Goal: Find specific page/section: Find specific page/section

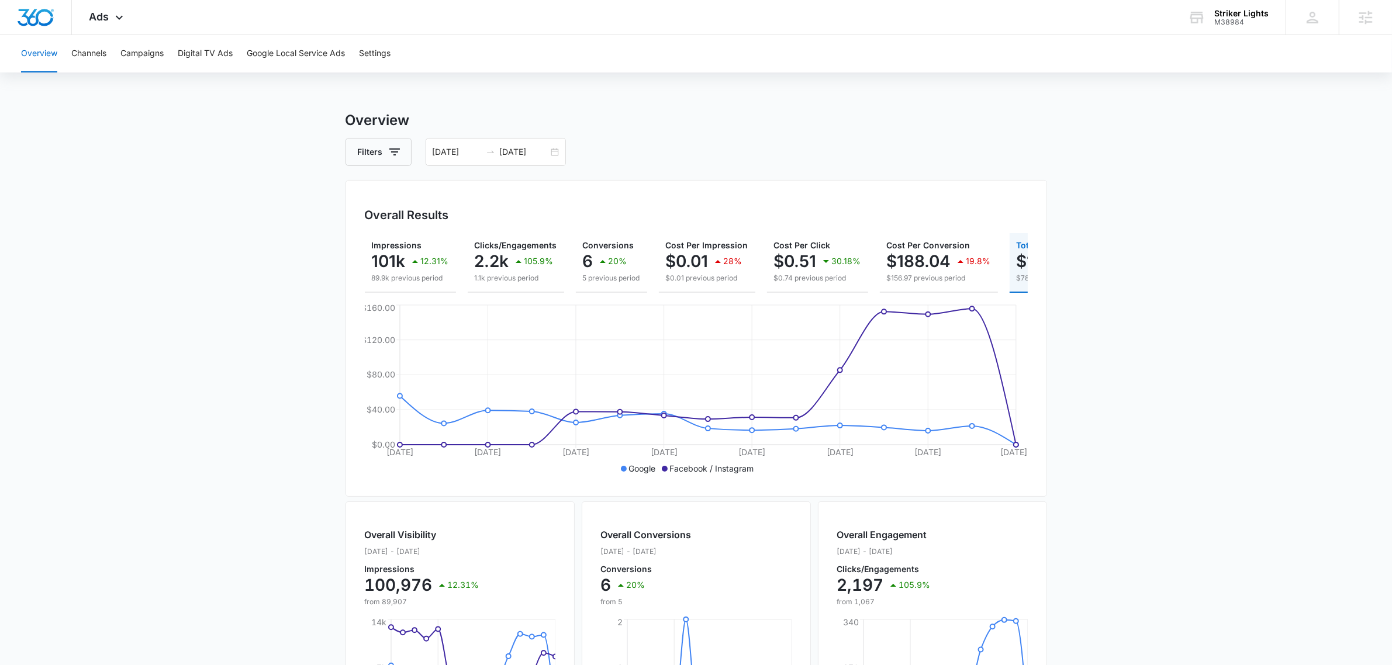
scroll to position [0, 117]
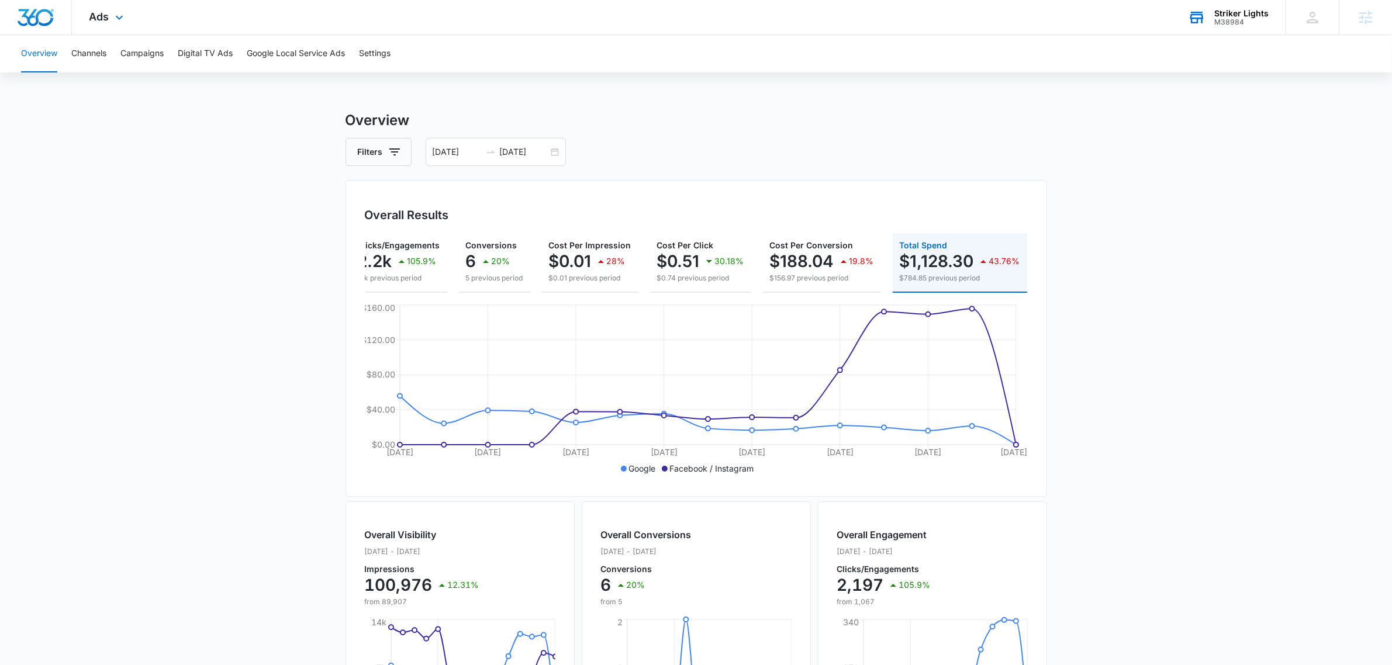
click at [1237, 11] on div "Striker Lights" at bounding box center [1241, 13] width 54 height 9
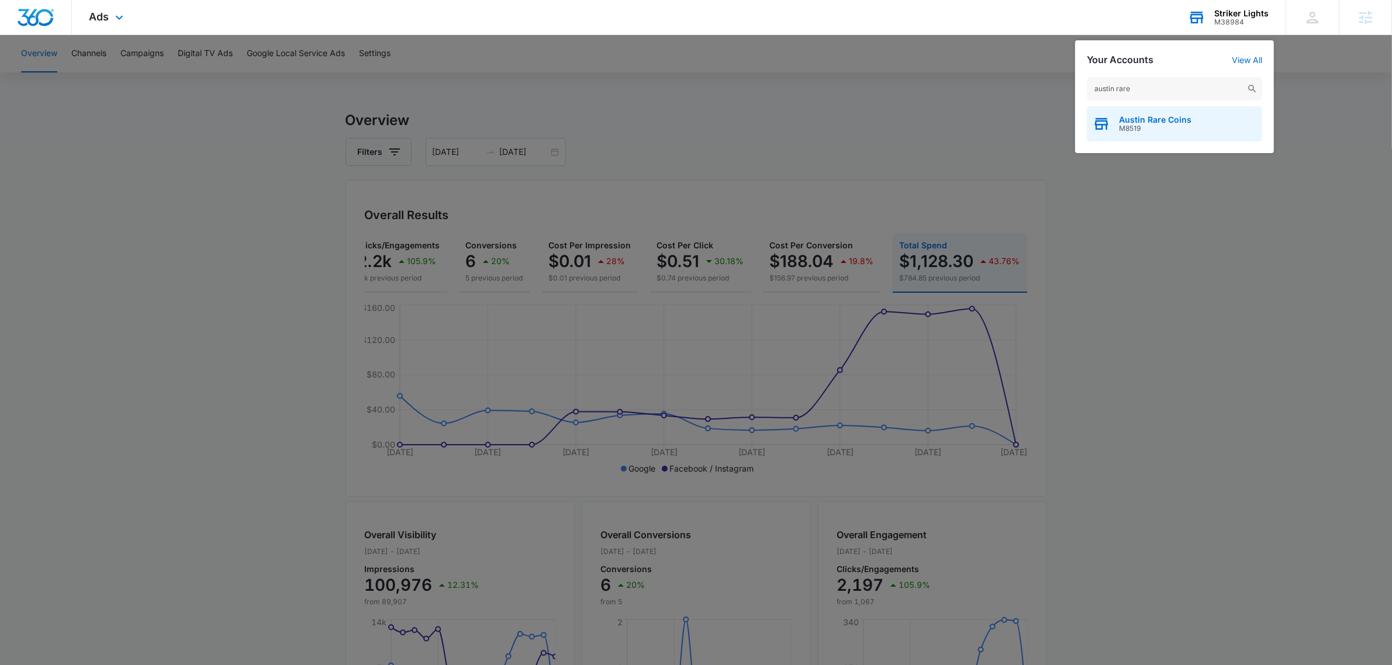
type input "austin rare"
click at [1175, 135] on div "Austin Rare Coins M8519" at bounding box center [1174, 123] width 175 height 35
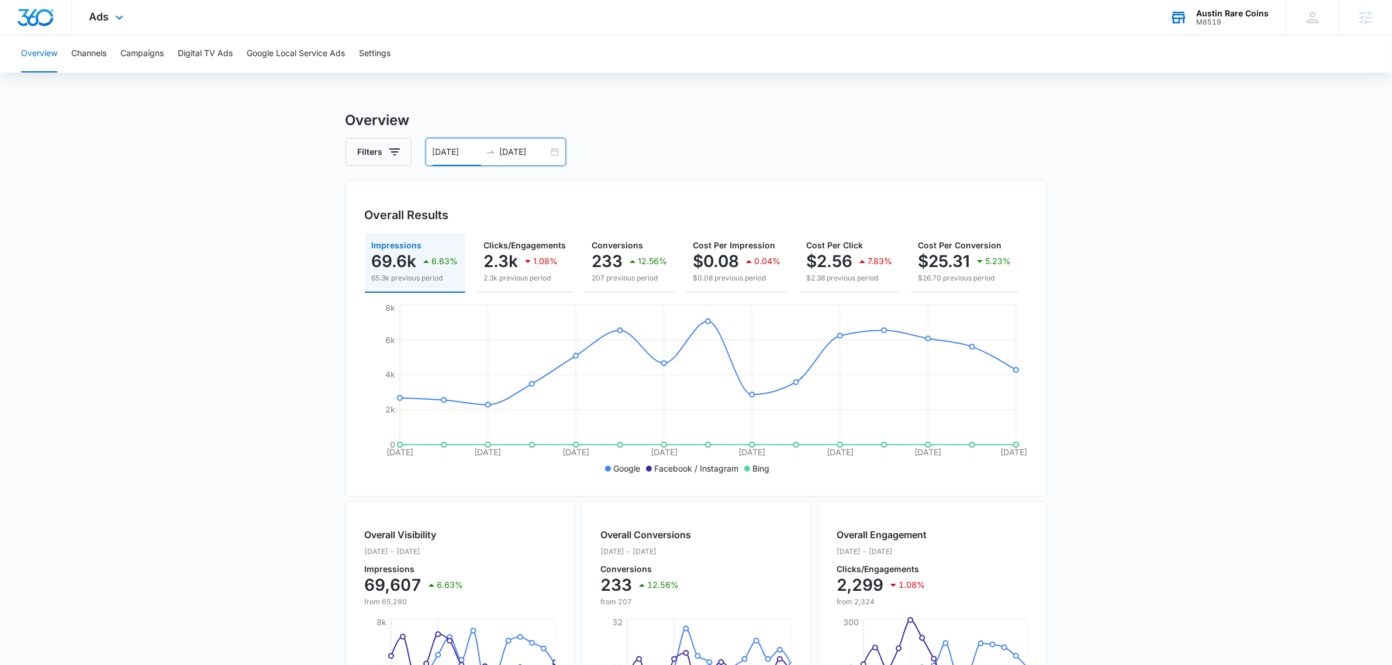
click at [448, 153] on input "08/29/2025" at bounding box center [457, 152] width 49 height 13
click at [638, 136] on div "Overview Filters 08/29/2025 09/12/2025 Overall Results Impressions 69.6k 6.63% …" at bounding box center [695, 529] width 701 height 839
click at [466, 151] on input "08/29/2025" at bounding box center [457, 152] width 49 height 13
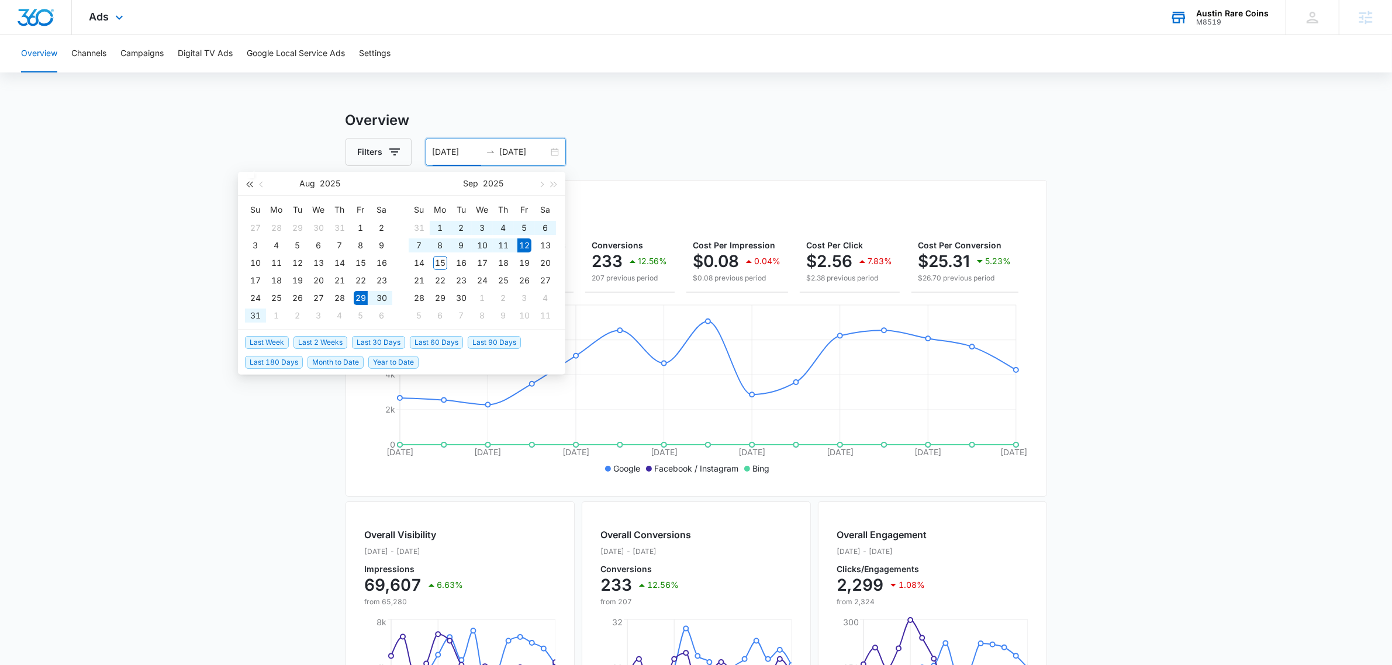
click at [251, 185] on span "button" at bounding box center [249, 184] width 6 height 6
type input "08/12/2024"
click at [273, 257] on div "12" at bounding box center [276, 263] width 14 height 14
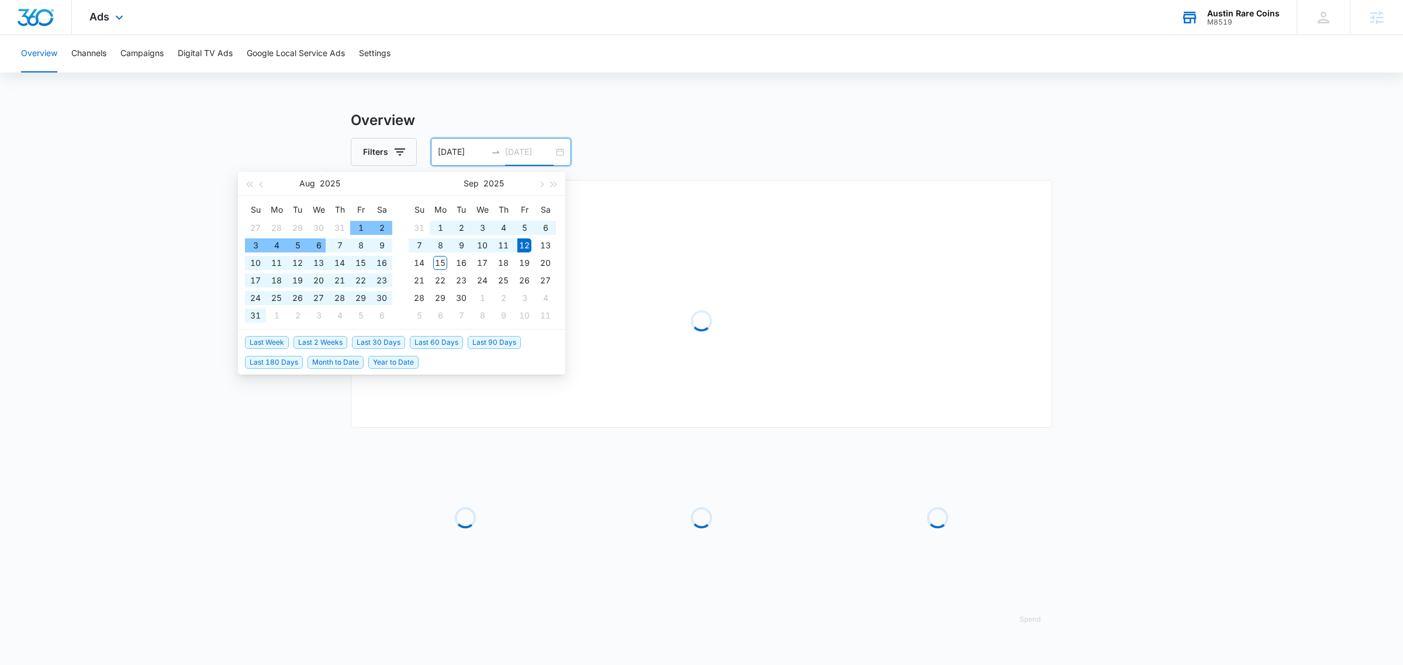
type input "09/12/2025"
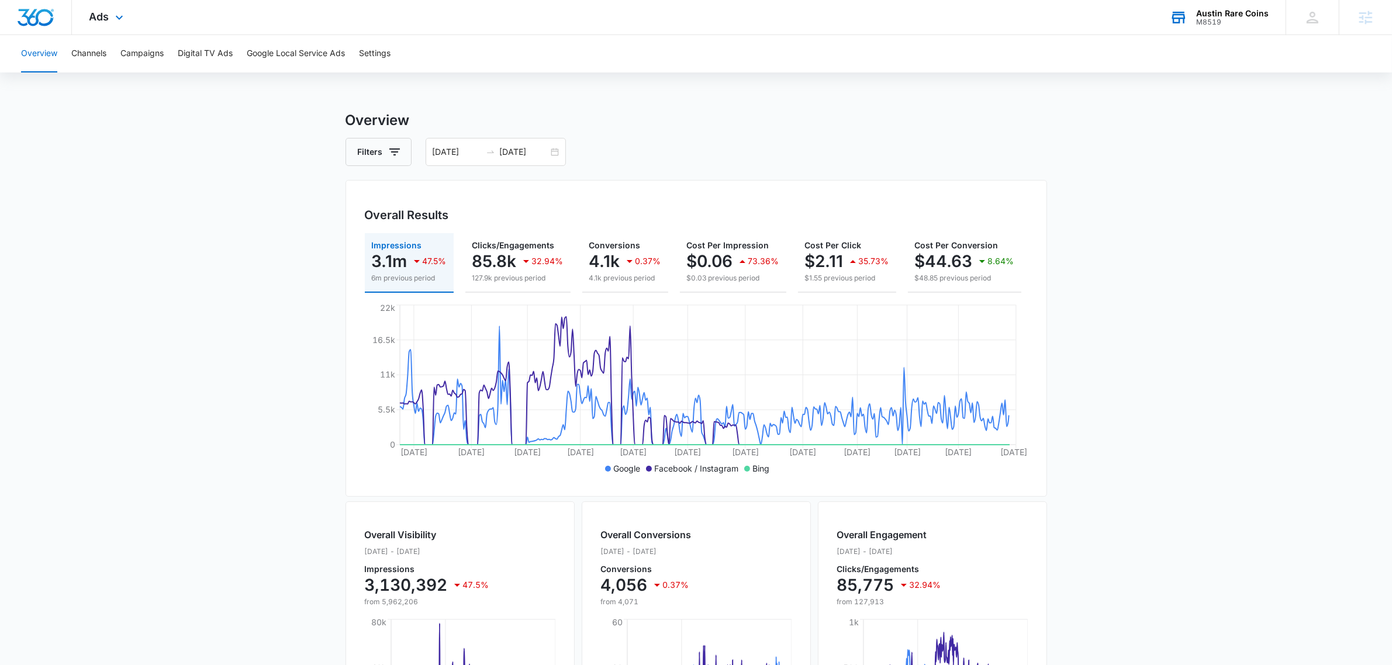
drag, startPoint x: 1240, startPoint y: 372, endPoint x: 1235, endPoint y: 369, distance: 6.0
click at [1235, 369] on main "Overview Filters 08/12/2024 09/12/2025 Overall Results Impressions 3.1m 47.5% 6…" at bounding box center [696, 529] width 1392 height 839
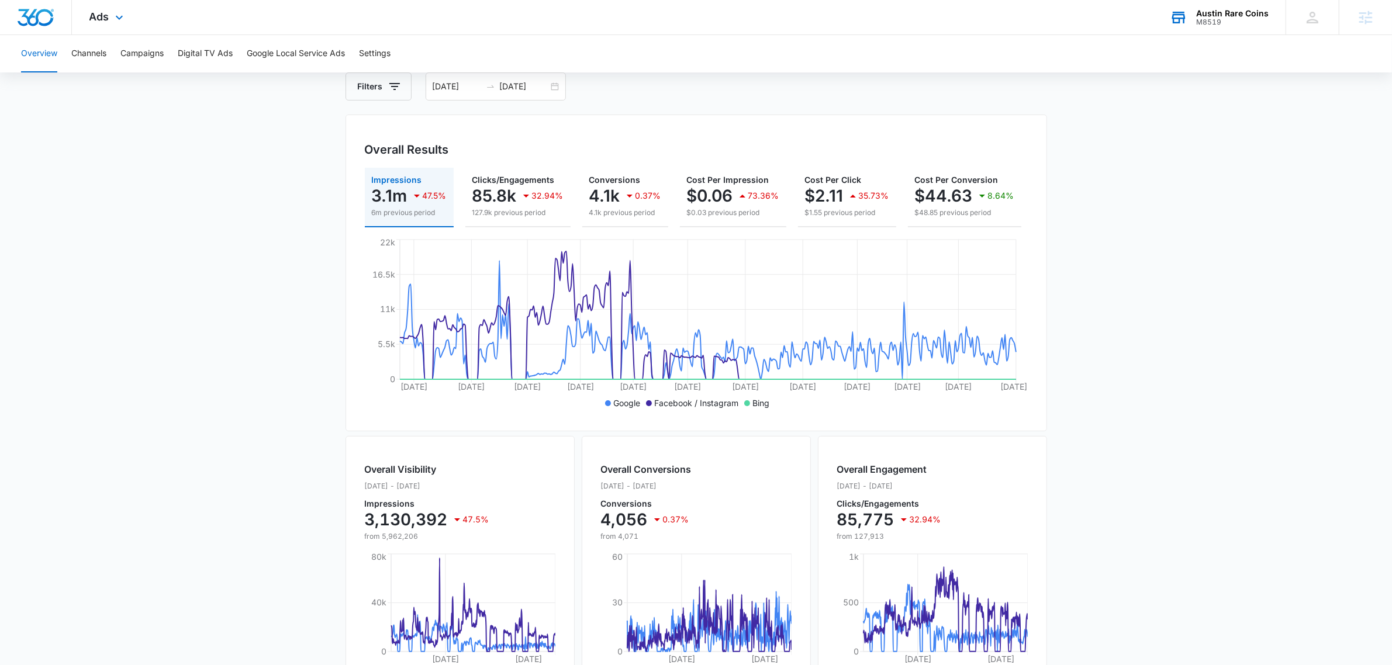
scroll to position [0, 0]
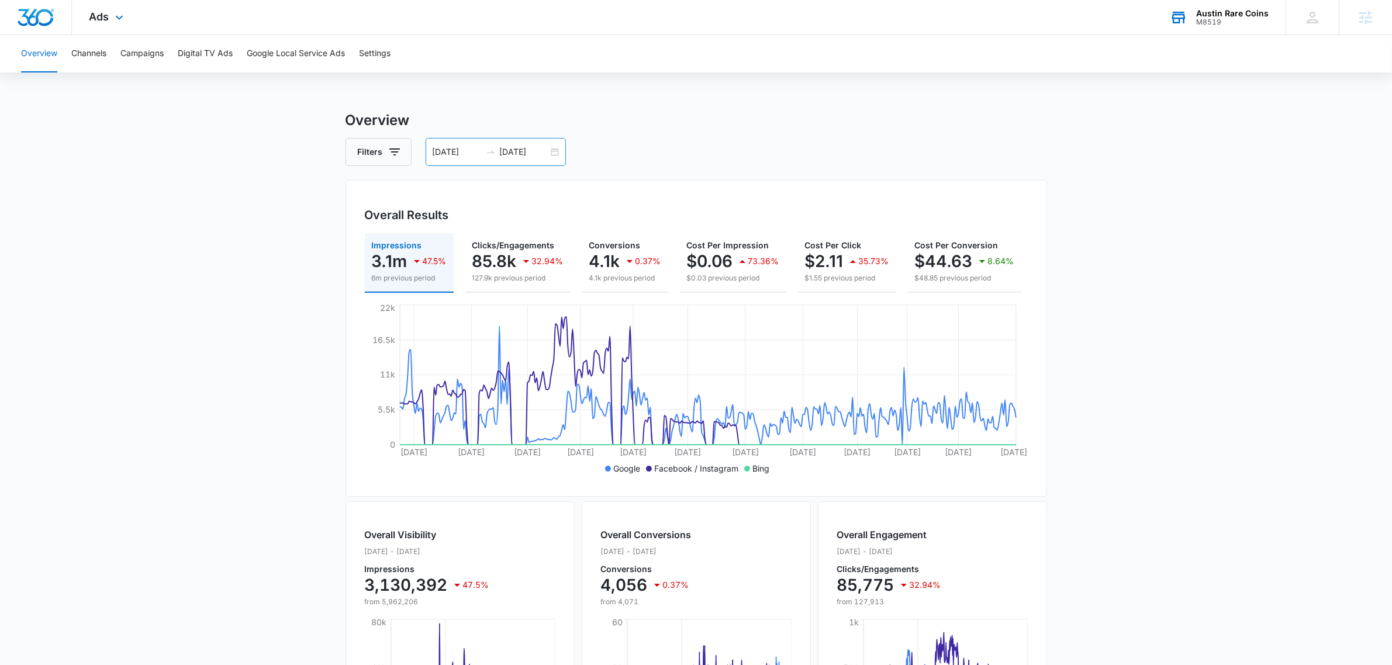
click at [442, 147] on input "08/12/2024" at bounding box center [457, 152] width 49 height 13
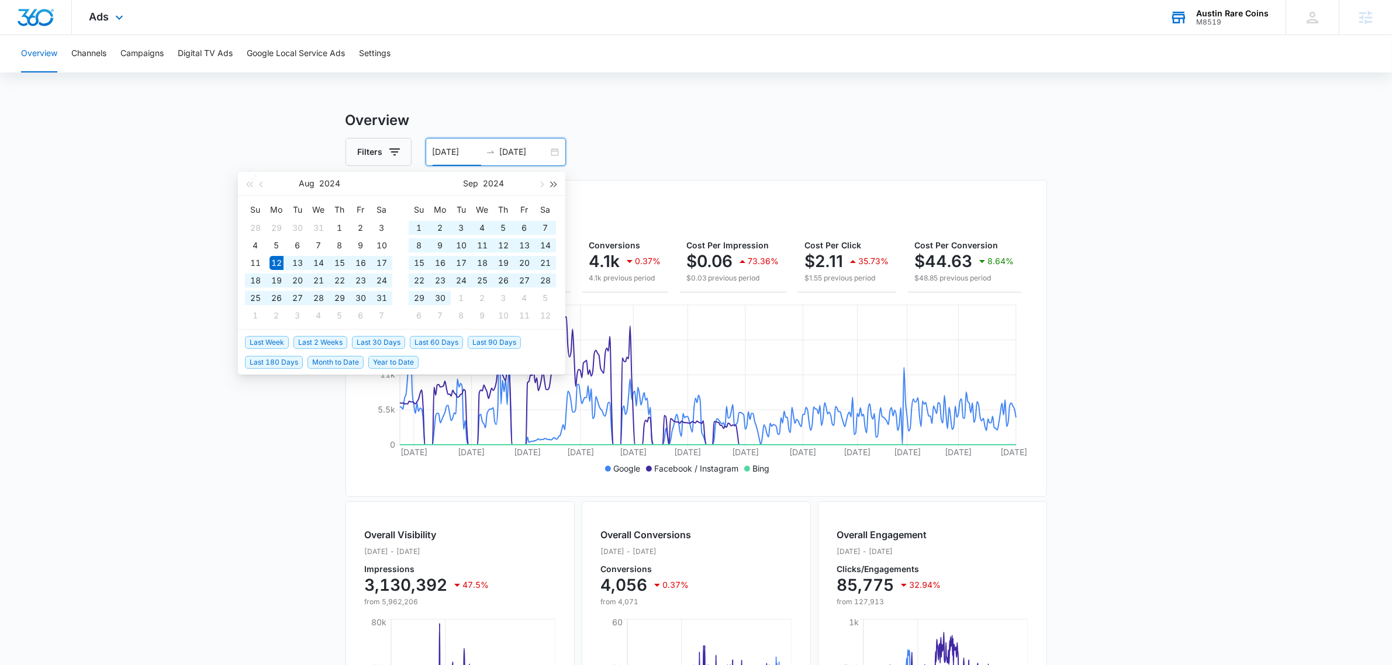
click at [554, 184] on span "button" at bounding box center [554, 184] width 6 height 6
click at [262, 185] on span "button" at bounding box center [263, 184] width 6 height 6
click at [266, 183] on button "button" at bounding box center [261, 183] width 13 height 23
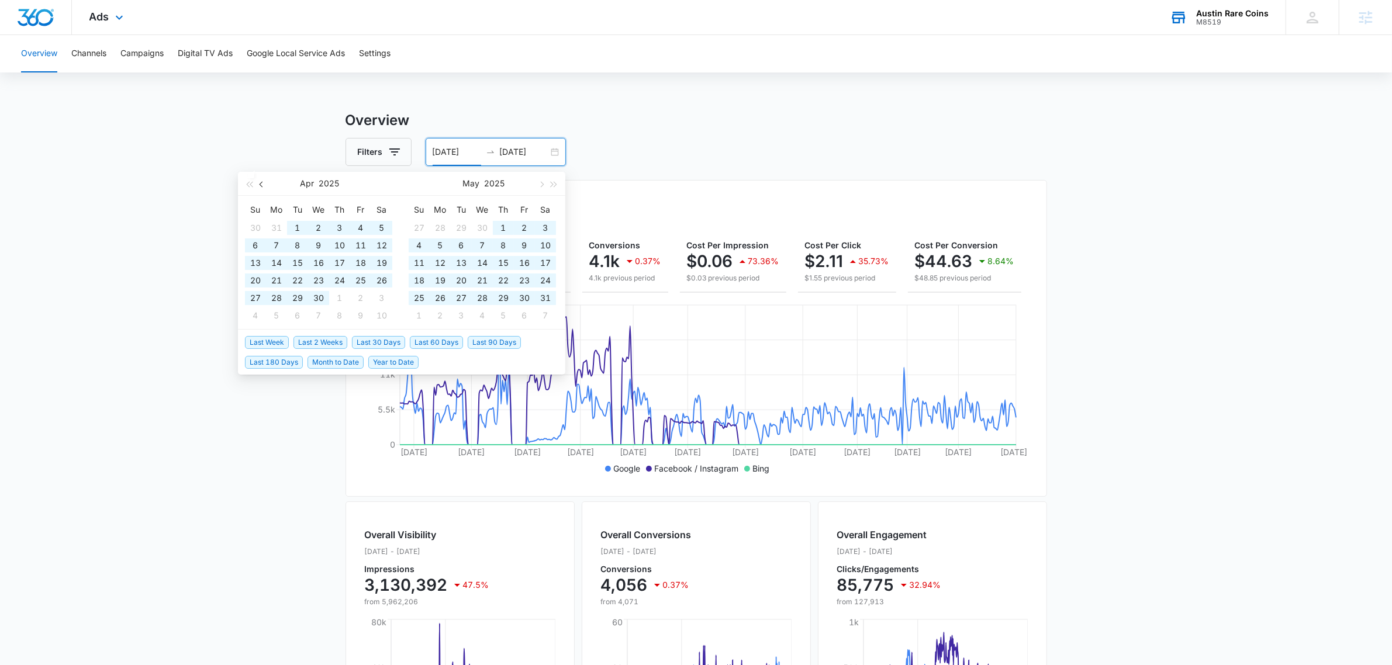
click at [267, 183] on button "button" at bounding box center [261, 183] width 13 height 23
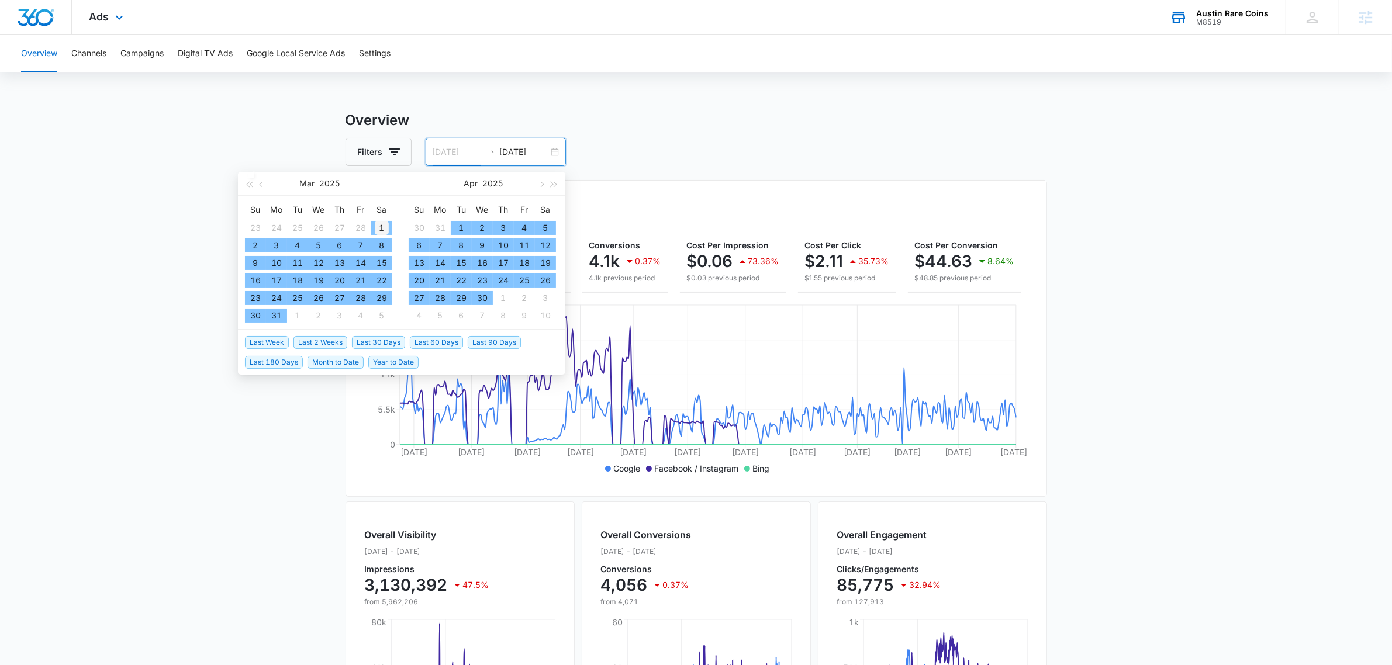
type input "03/01/2025"
click at [381, 223] on div "1" at bounding box center [382, 228] width 14 height 14
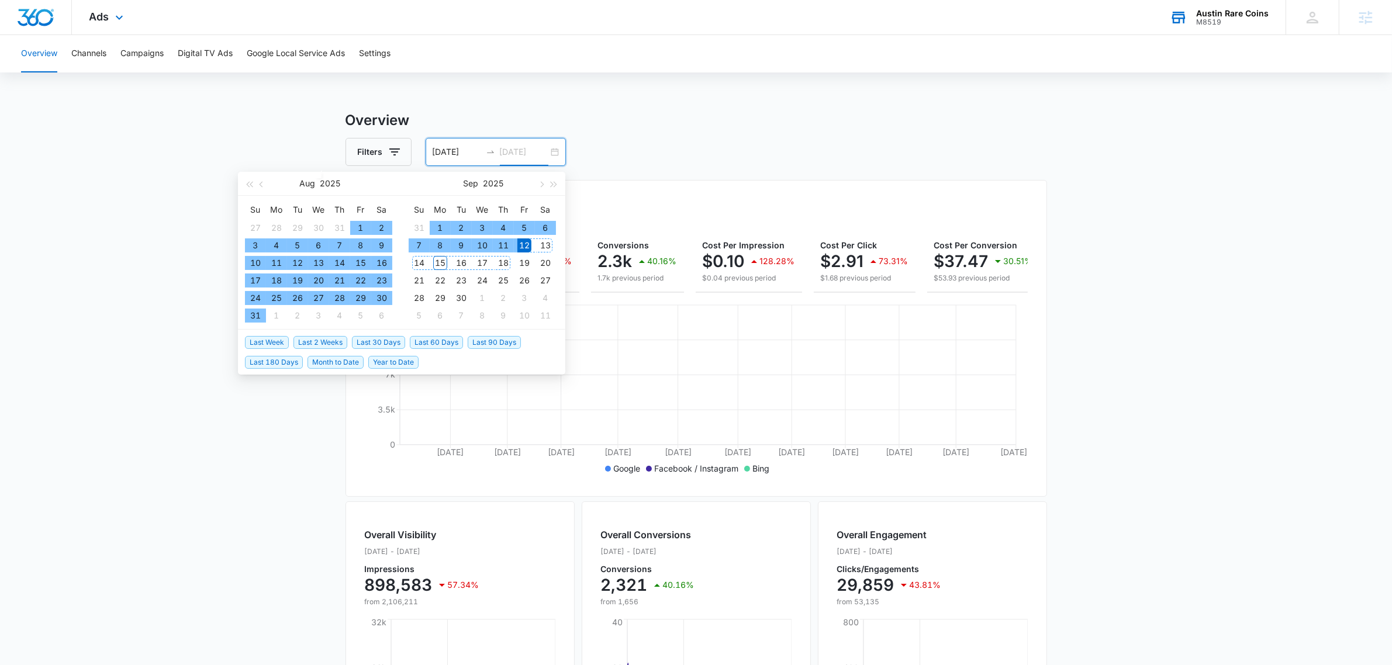
type input "09/12/2025"
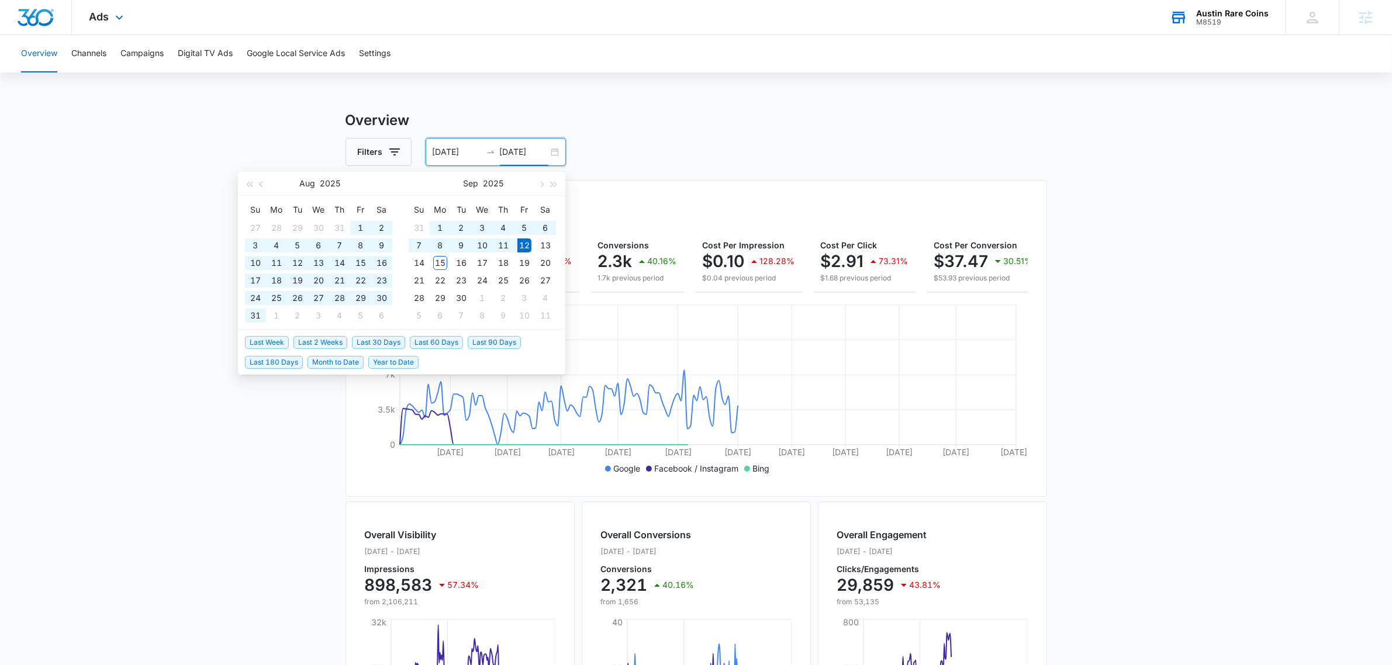
drag, startPoint x: 256, startPoint y: 500, endPoint x: 272, endPoint y: 486, distance: 21.1
click at [257, 500] on main "Overview Filters 03/01/2025 09/12/2025 Overall Results Impressions 0.9m 57.34% …" at bounding box center [696, 529] width 1392 height 839
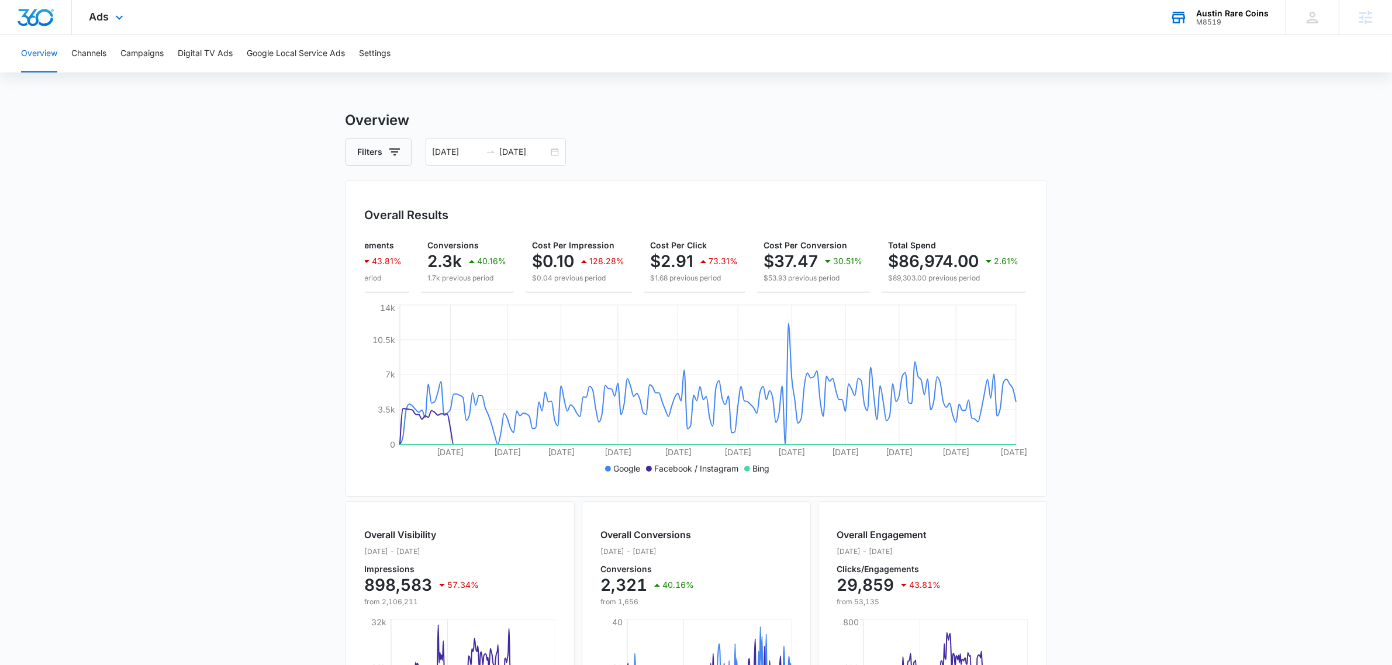
click at [1249, 19] on div "M8519" at bounding box center [1232, 22] width 72 height 8
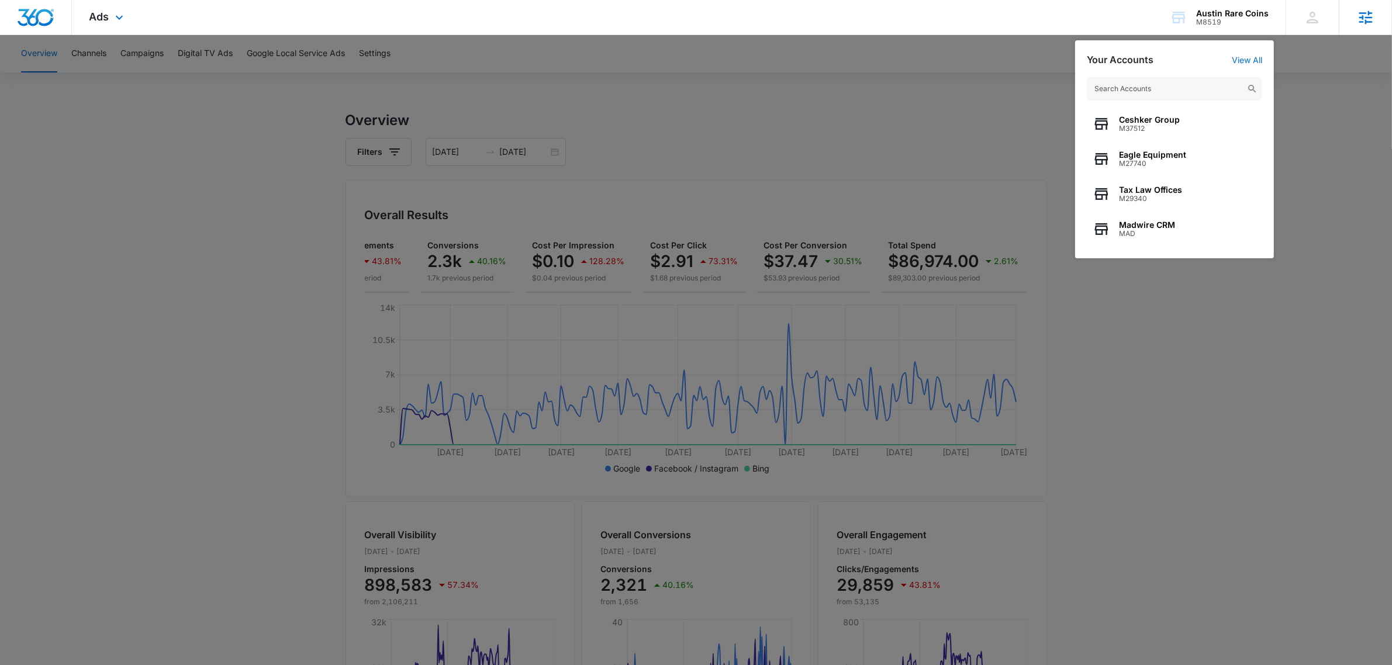
drag, startPoint x: 1381, startPoint y: 148, endPoint x: 1345, endPoint y: 11, distance: 142.1
click at [1378, 124] on div at bounding box center [696, 332] width 1392 height 665
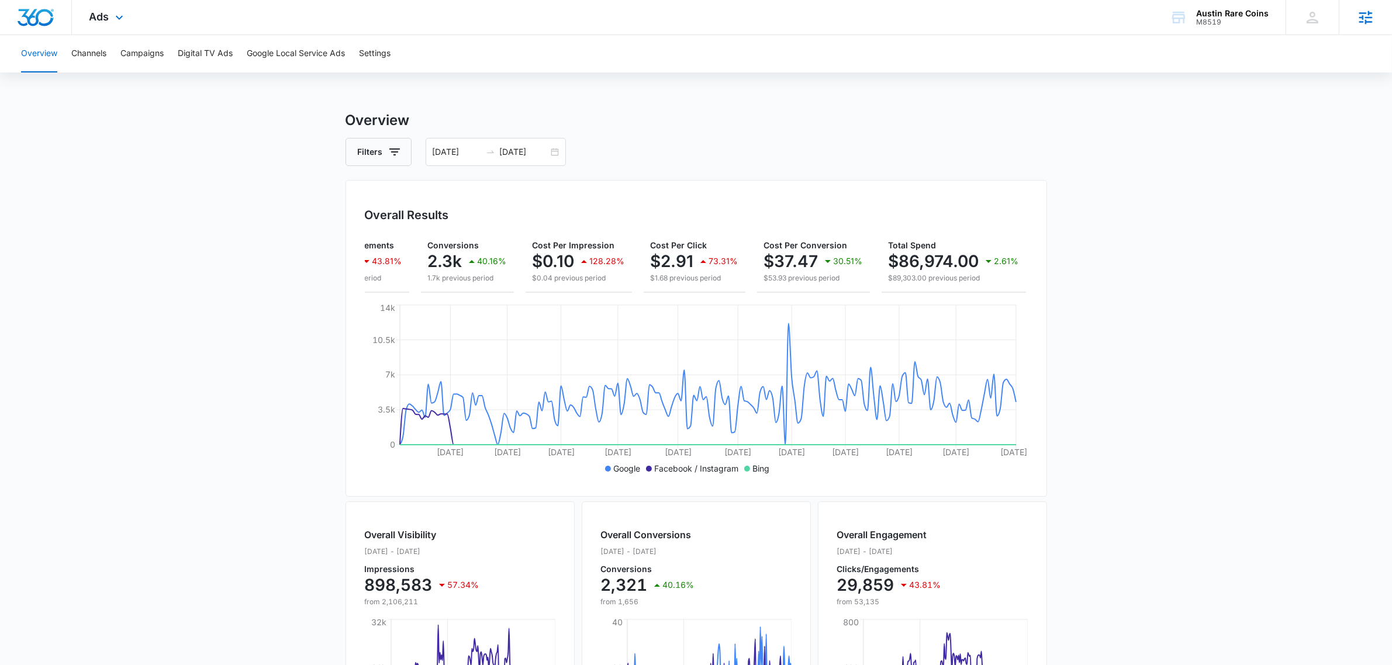
click at [1368, 24] on icon at bounding box center [1366, 18] width 18 height 18
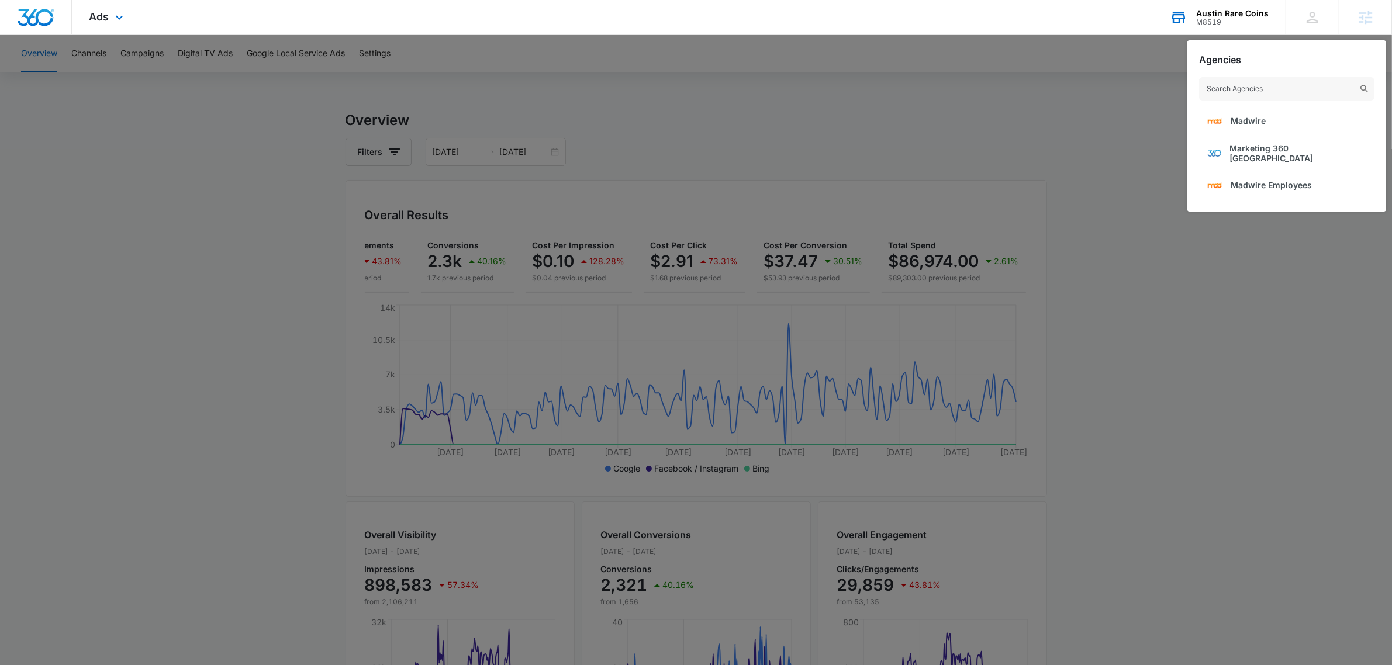
drag, startPoint x: 1052, startPoint y: 116, endPoint x: 1155, endPoint y: 0, distance: 154.5
click at [1063, 92] on div at bounding box center [696, 332] width 1392 height 665
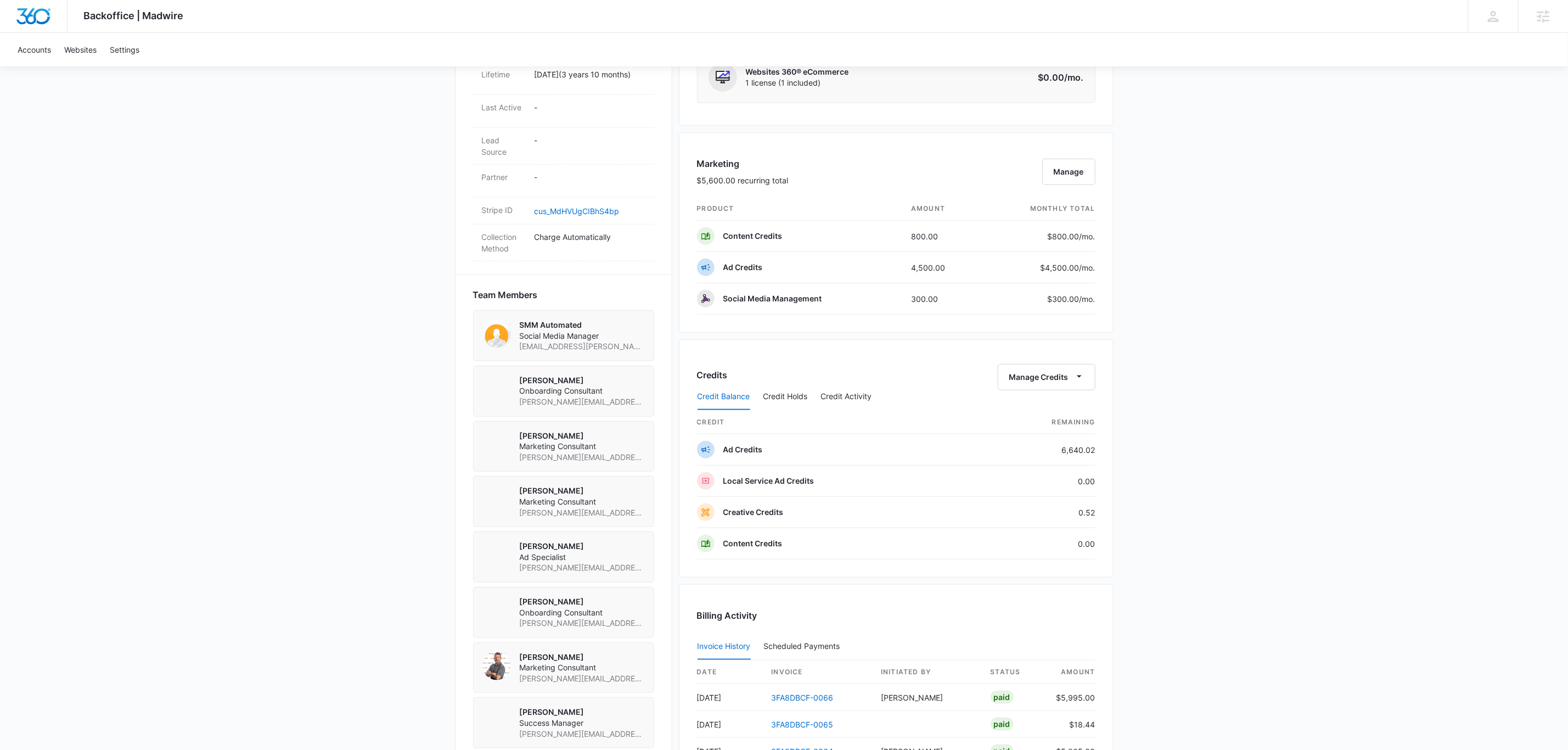
scroll to position [734, 0]
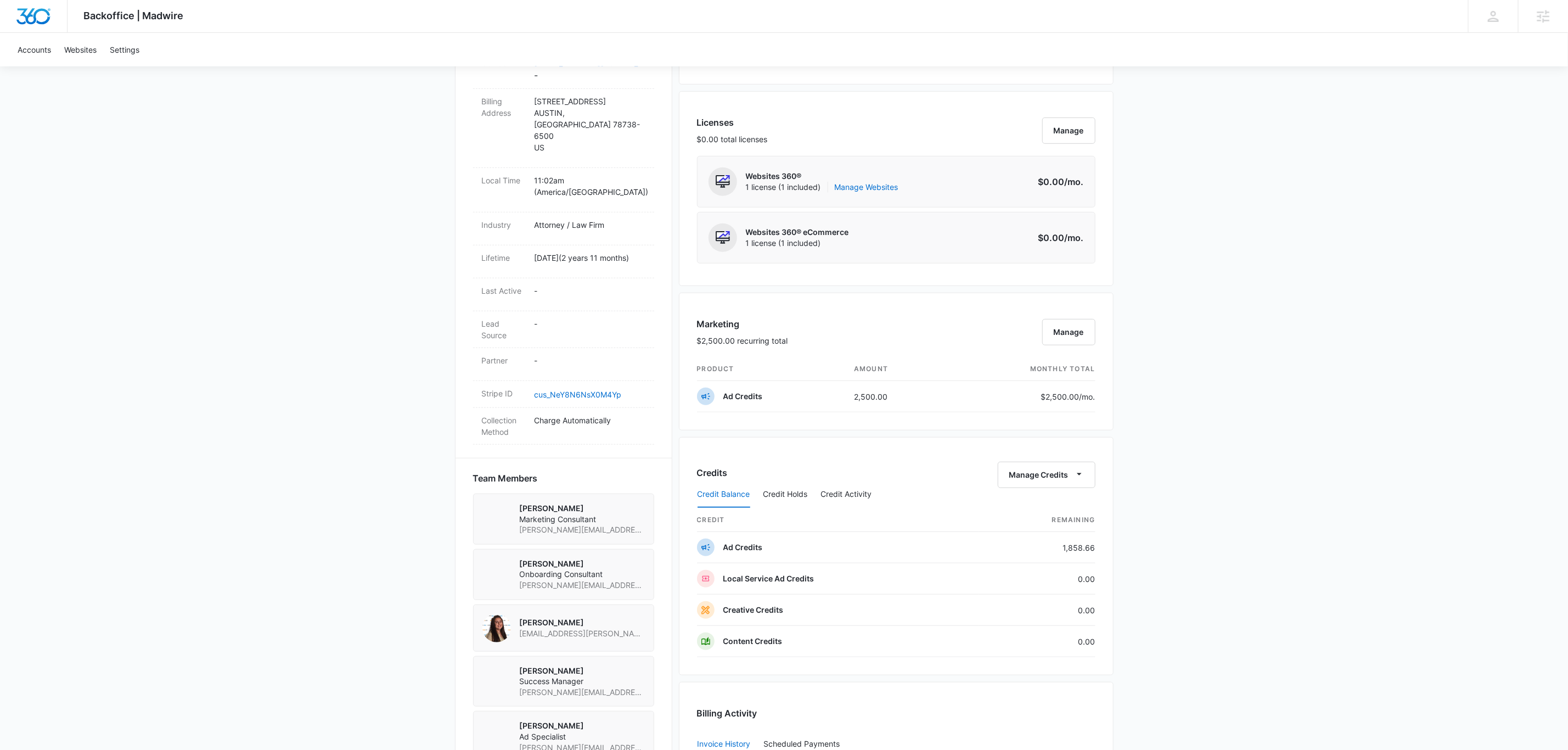
scroll to position [658, 0]
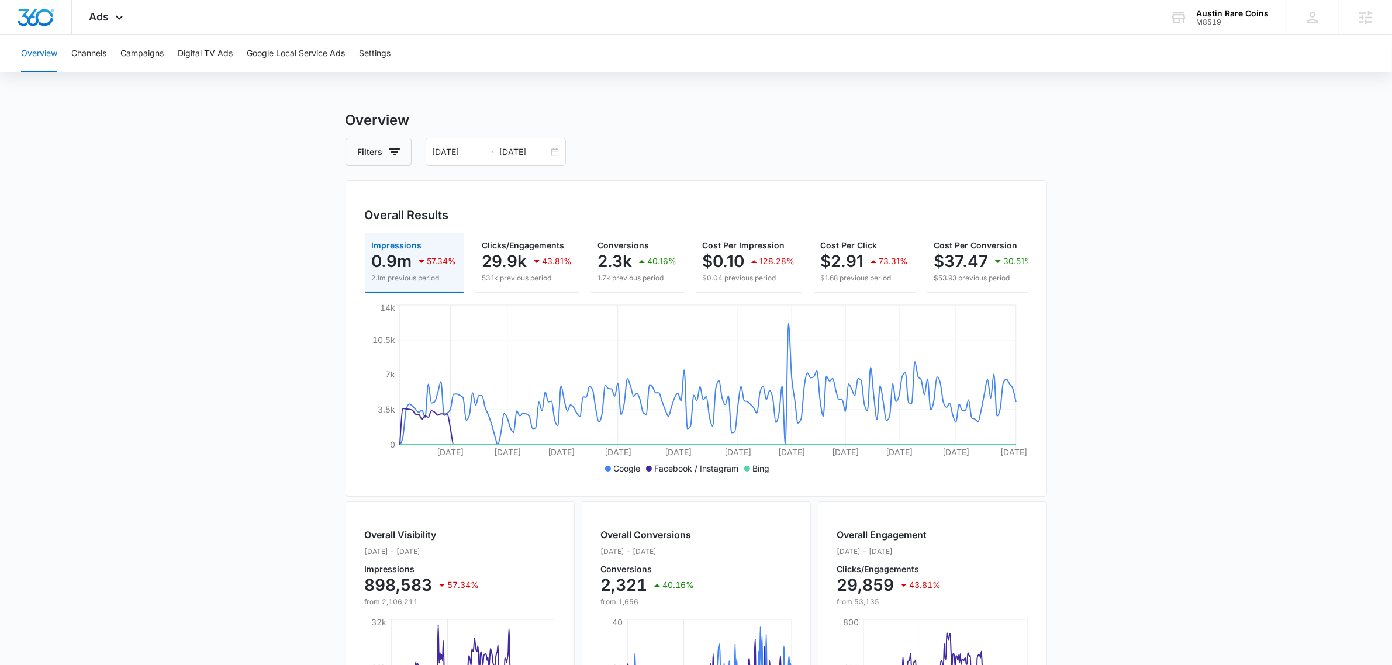
scroll to position [0, 170]
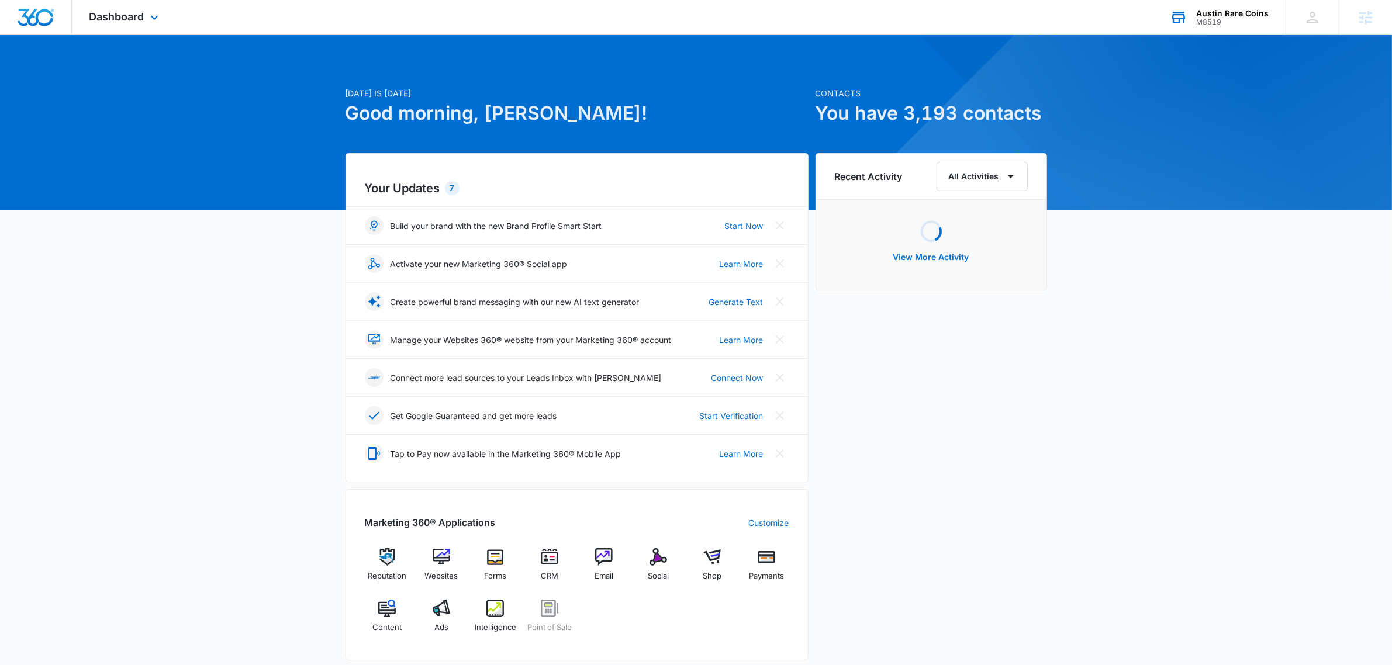
click at [1243, 21] on div "M8519" at bounding box center [1232, 22] width 72 height 8
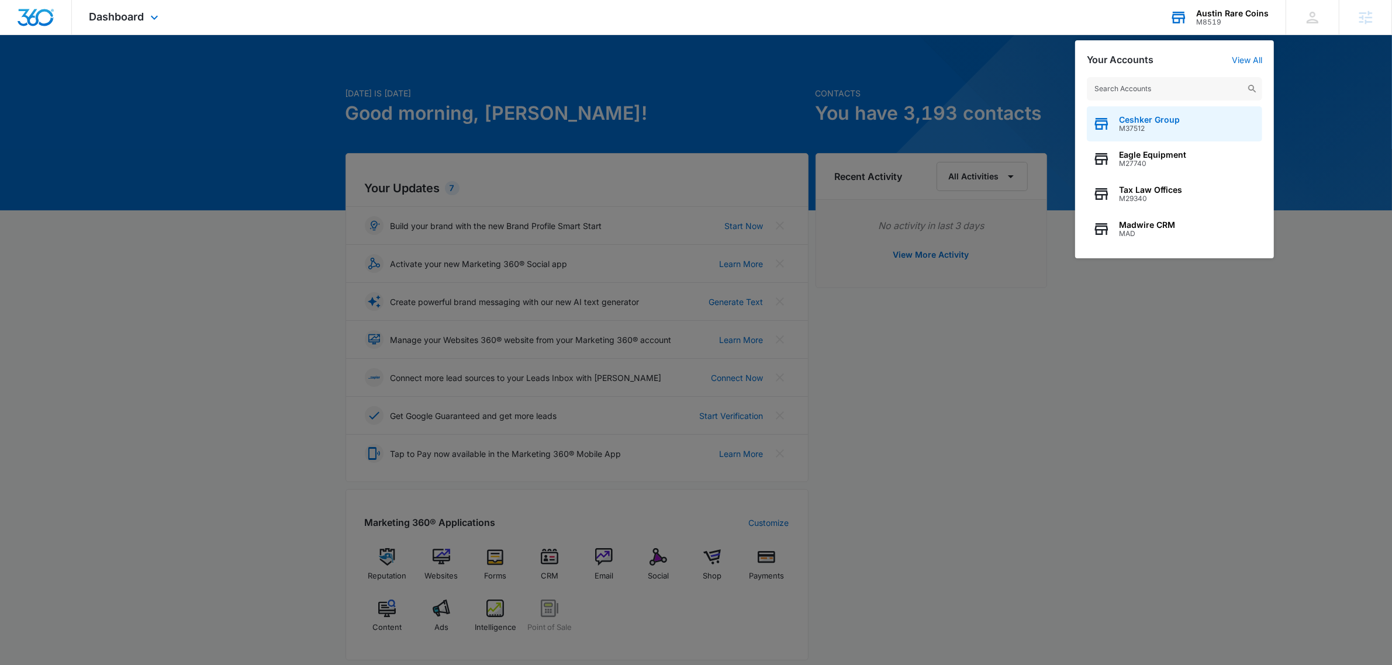
click at [1168, 125] on span "M37512" at bounding box center [1149, 129] width 61 height 8
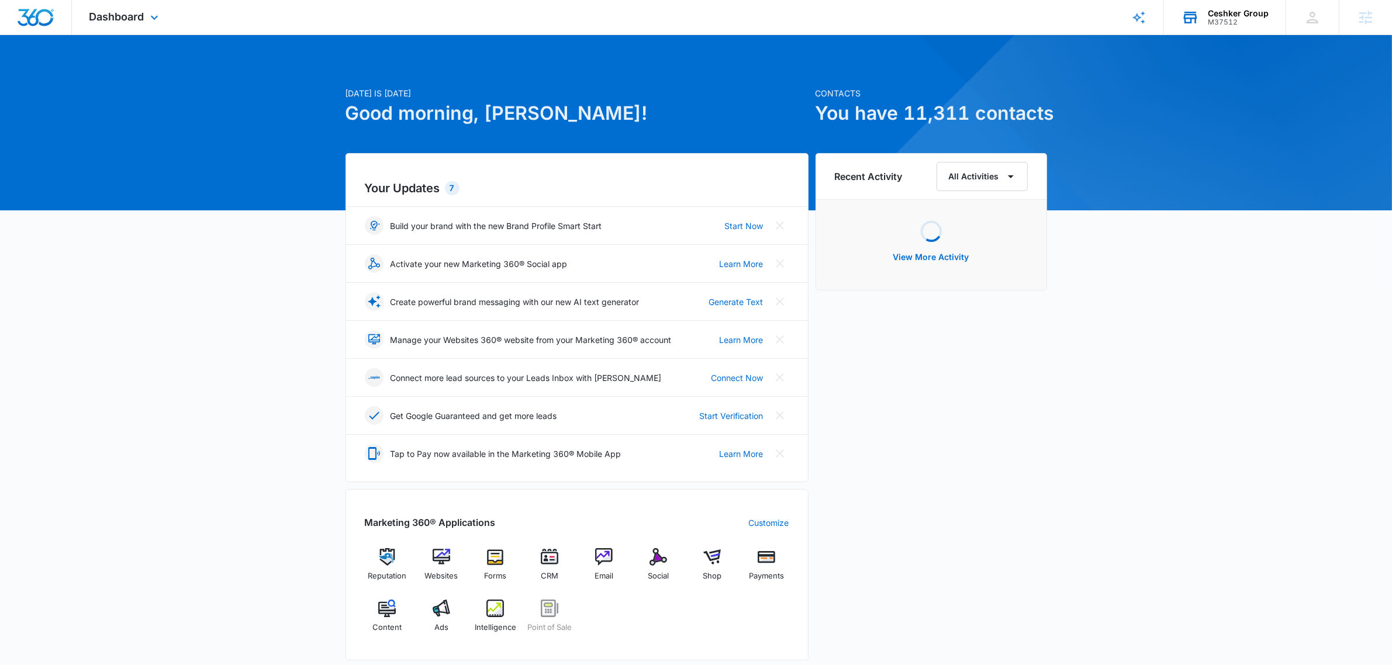
click at [138, 25] on div "Dashboard Apps Reputation Websites Forms CRM Email Social Shop Payments POS Con…" at bounding box center [125, 17] width 107 height 34
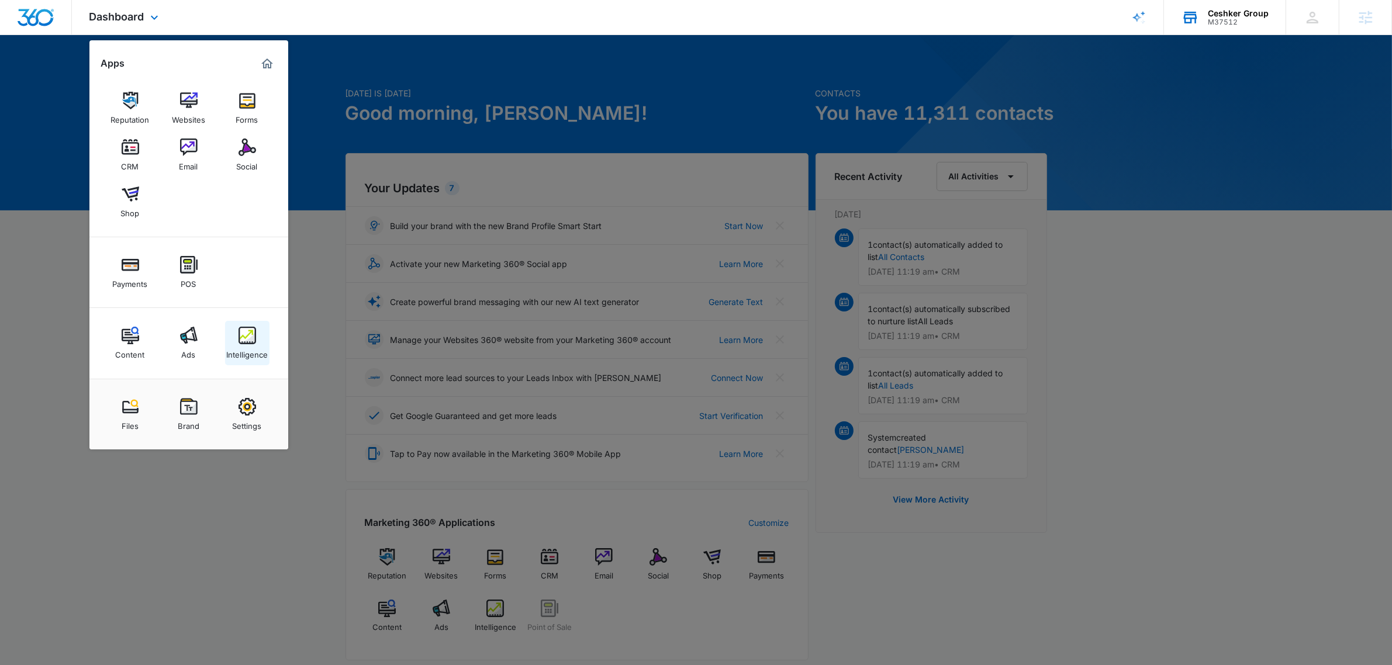
click at [239, 351] on div "Intelligence" at bounding box center [247, 351] width 42 height 15
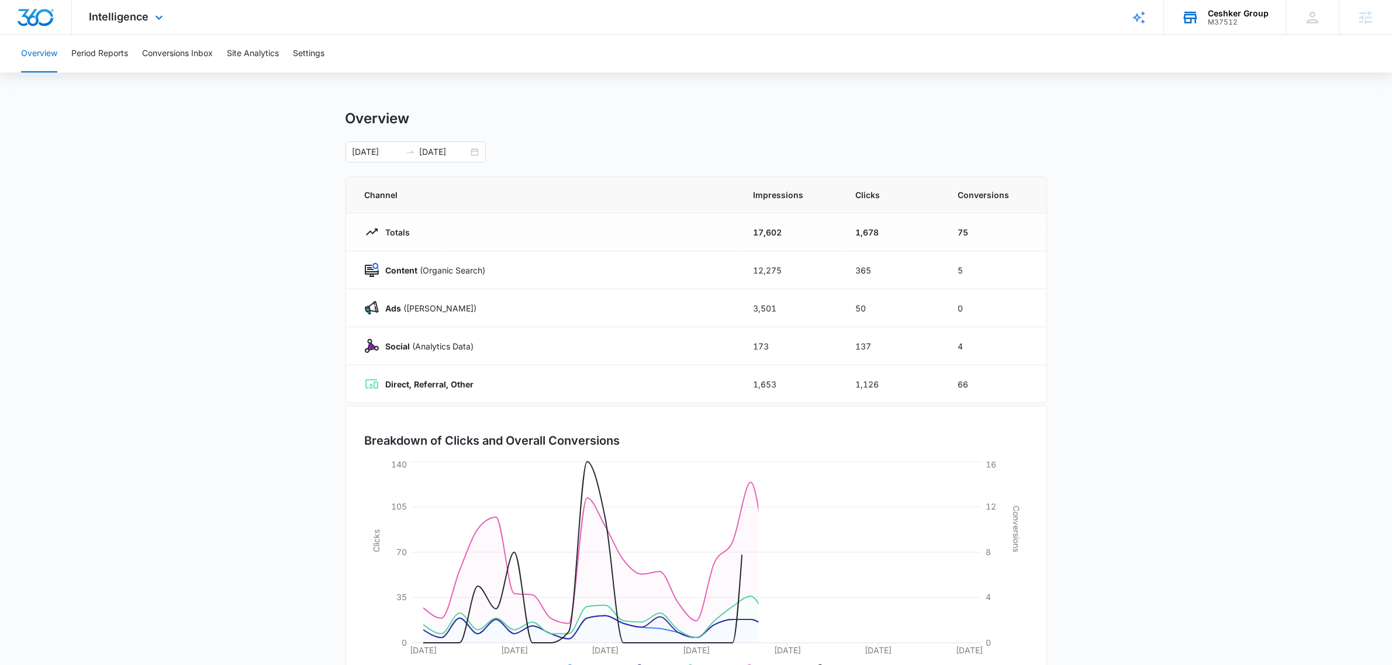
click at [121, 9] on div "Intelligence Apps Reputation Websites Forms CRM Email Social Shop Payments POS …" at bounding box center [128, 17] width 112 height 34
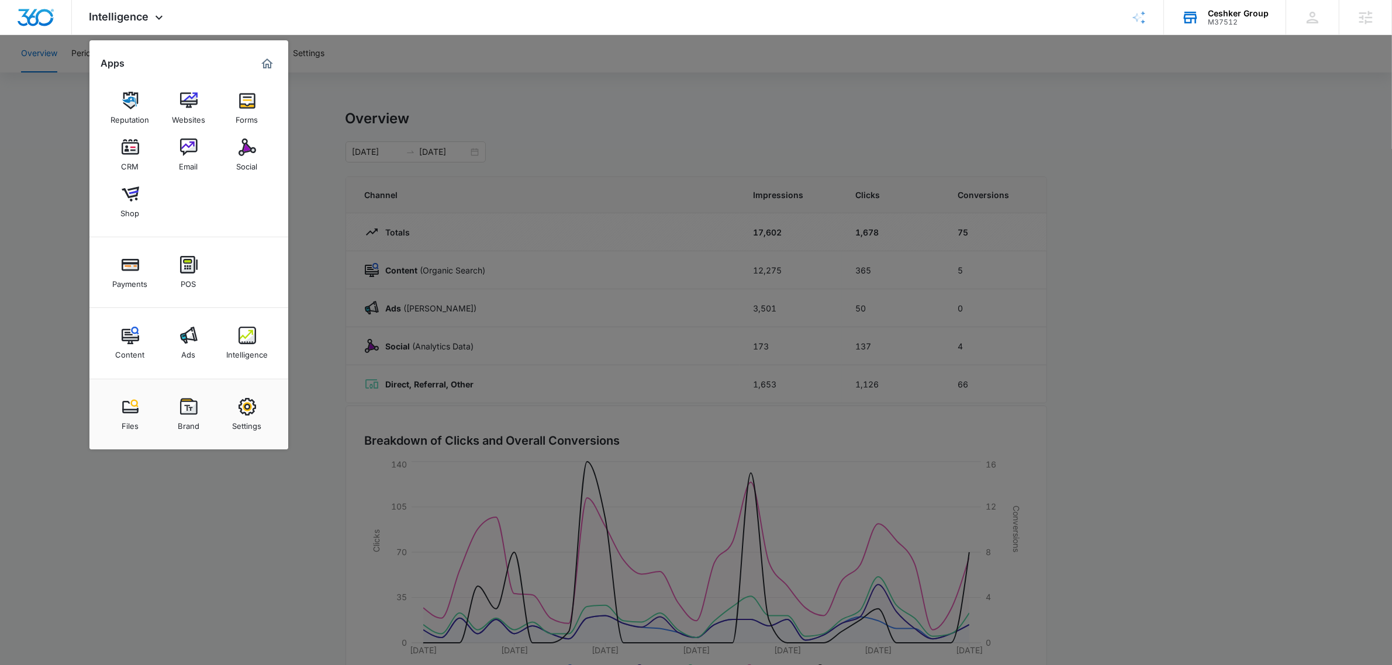
click at [544, 133] on div at bounding box center [696, 332] width 1392 height 665
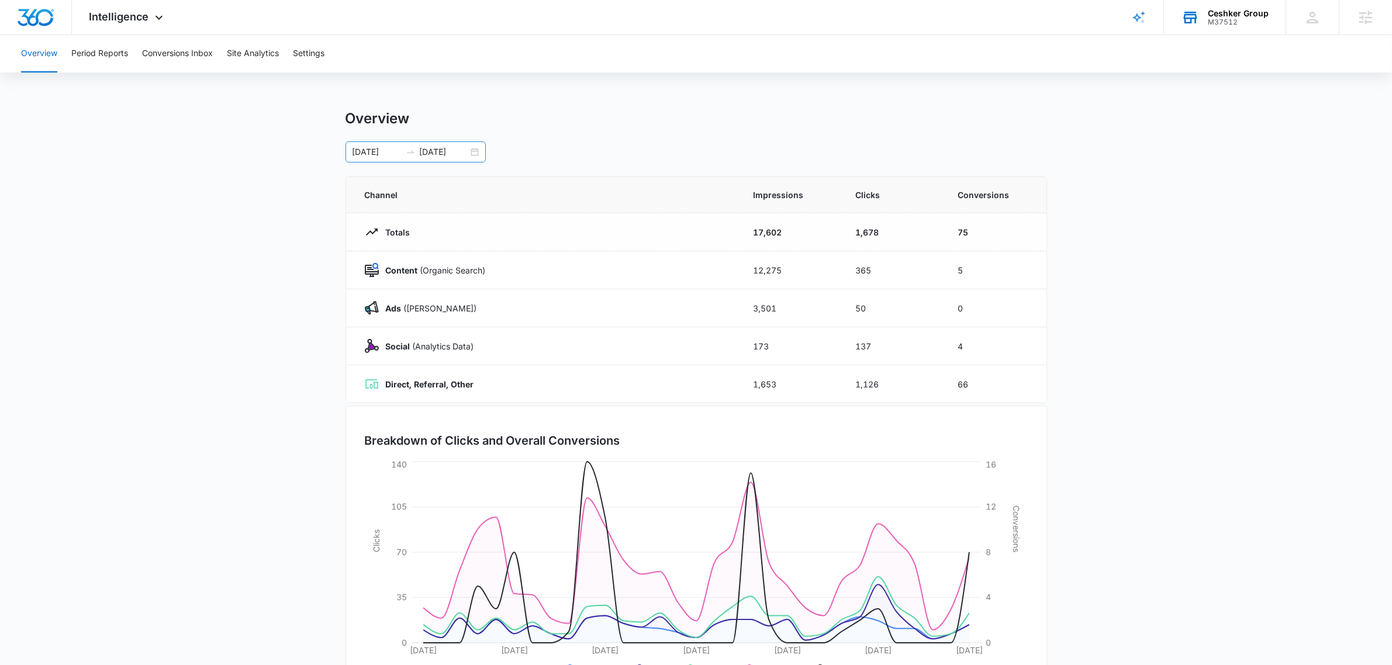
click at [442, 155] on input "06/30/2025" at bounding box center [444, 152] width 49 height 13
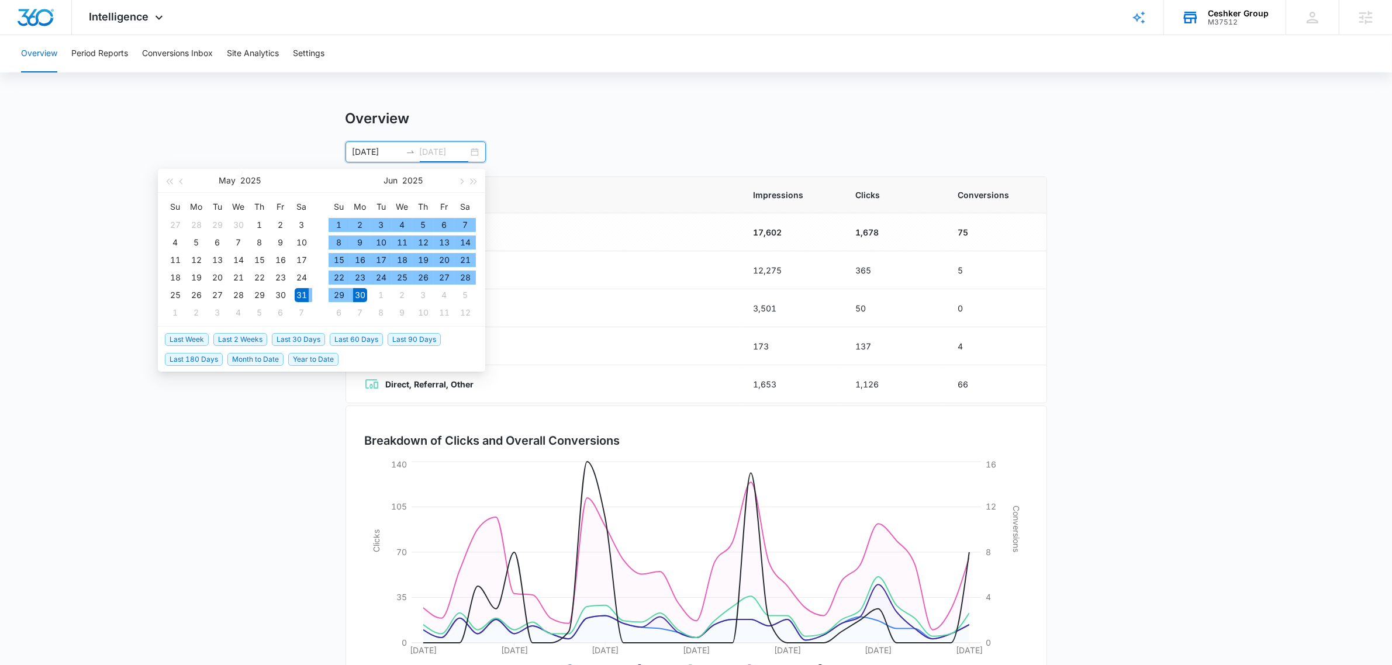
type input "06/30/2025"
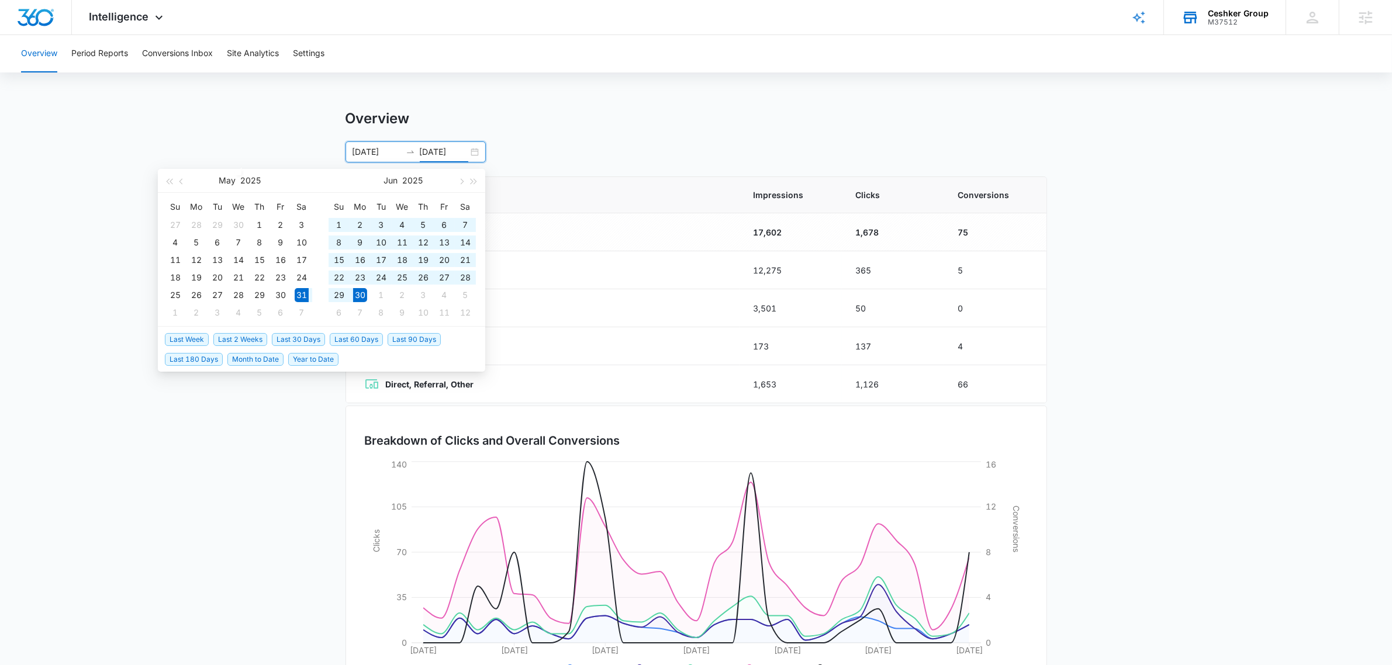
click at [337, 337] on span "Last 60 Days" at bounding box center [356, 339] width 53 height 13
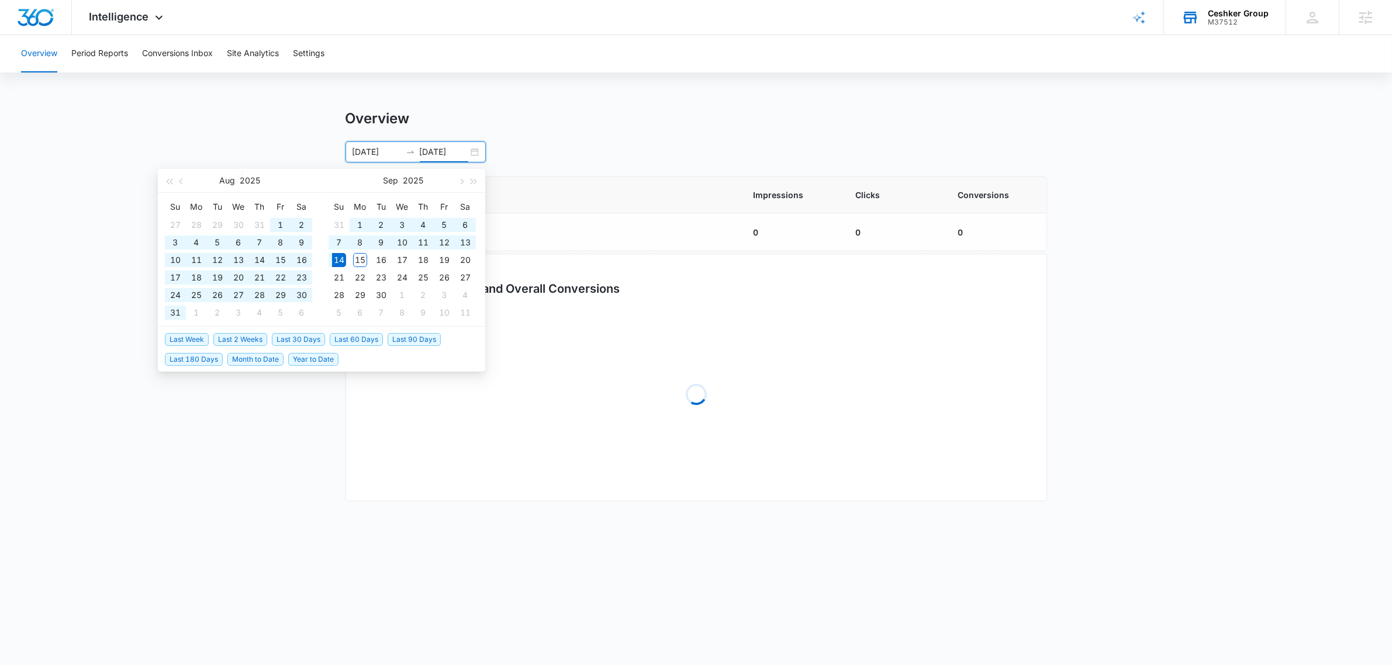
type input "07/16/2025"
type input "09/14/2025"
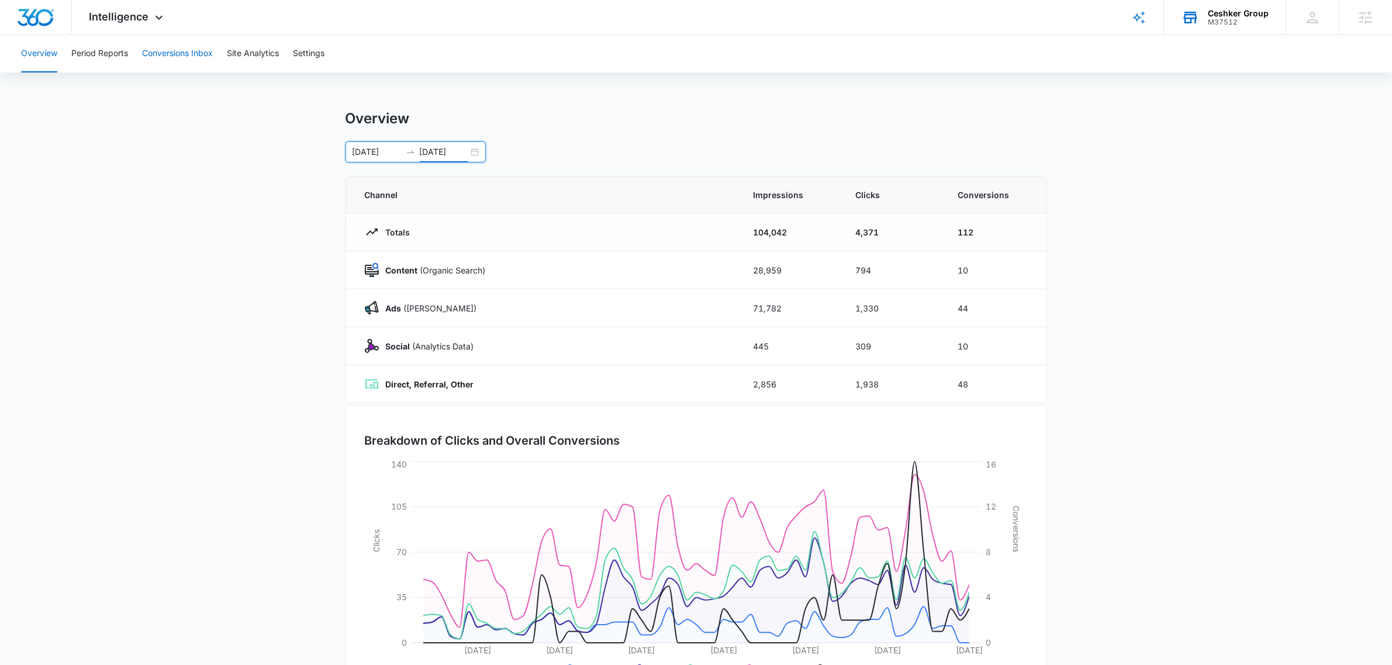
click at [181, 49] on button "Conversions Inbox" at bounding box center [177, 53] width 71 height 37
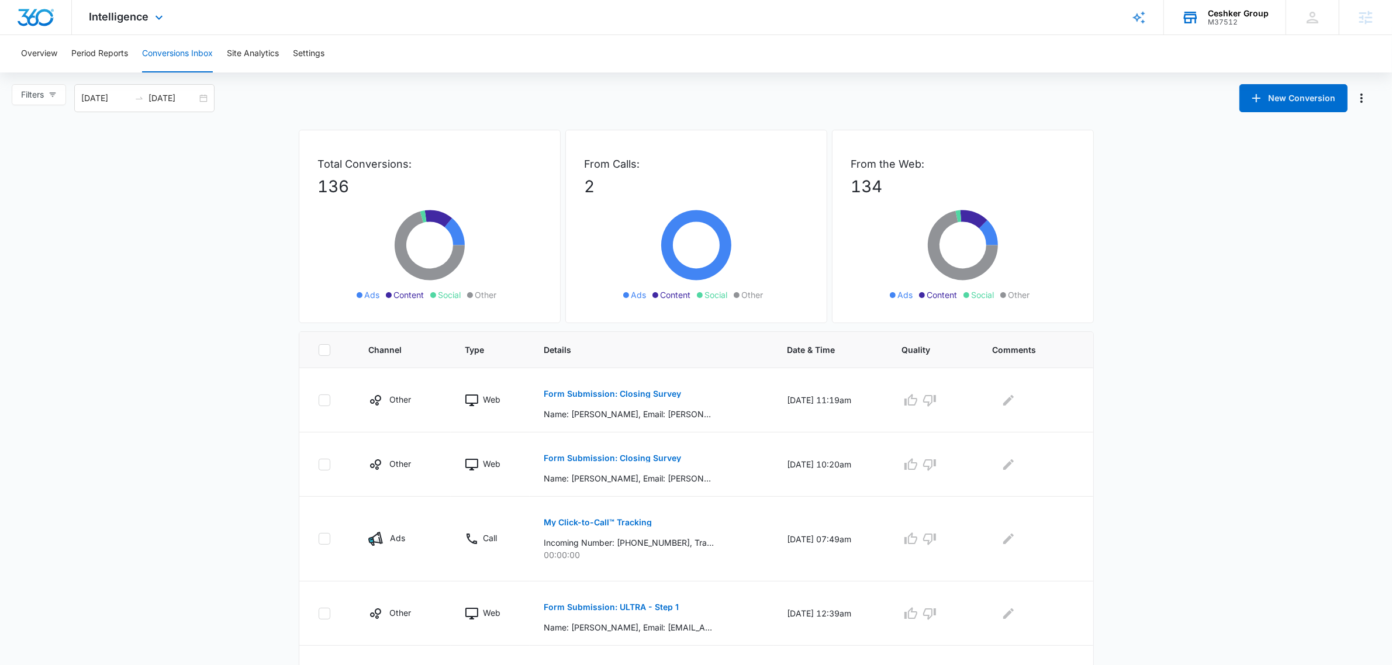
click at [125, 6] on div "Intelligence Apps Reputation Websites Forms CRM Email Social Shop Payments POS …" at bounding box center [128, 17] width 112 height 34
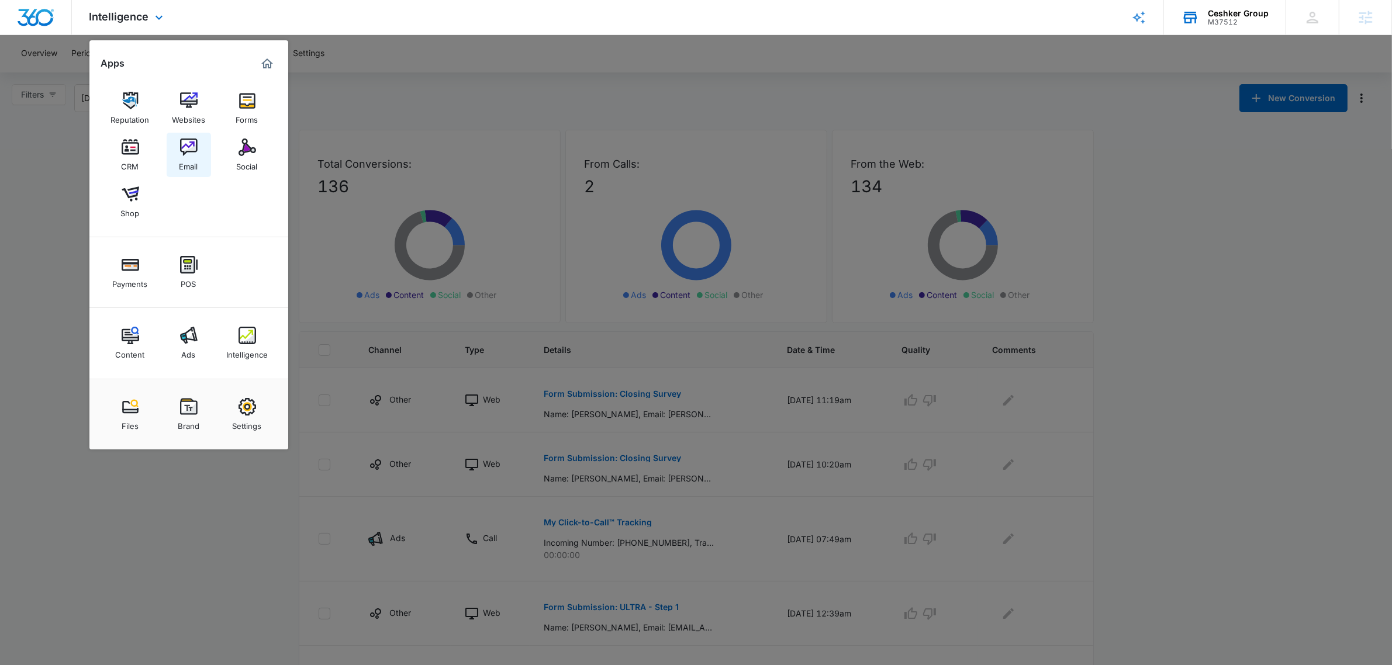
click at [181, 152] on img at bounding box center [189, 148] width 18 height 18
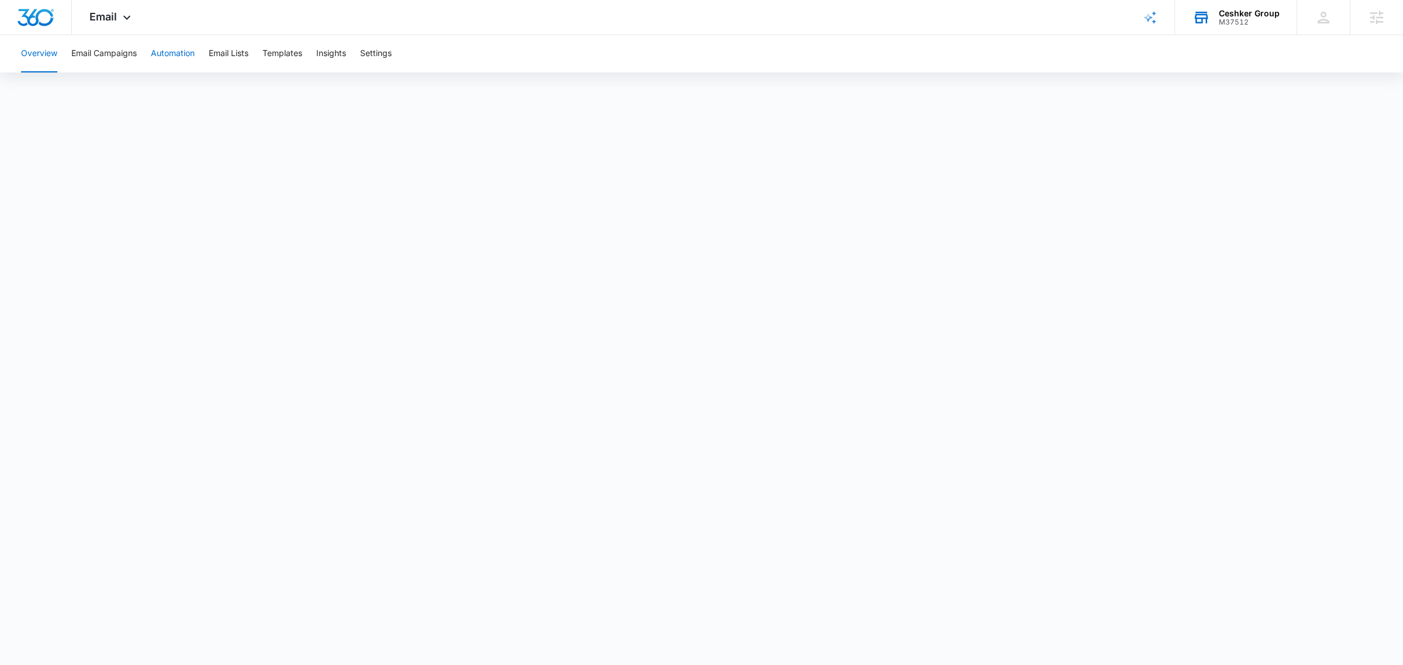
click at [174, 42] on button "Automation" at bounding box center [173, 53] width 44 height 37
click at [98, 18] on span "Email" at bounding box center [102, 17] width 27 height 12
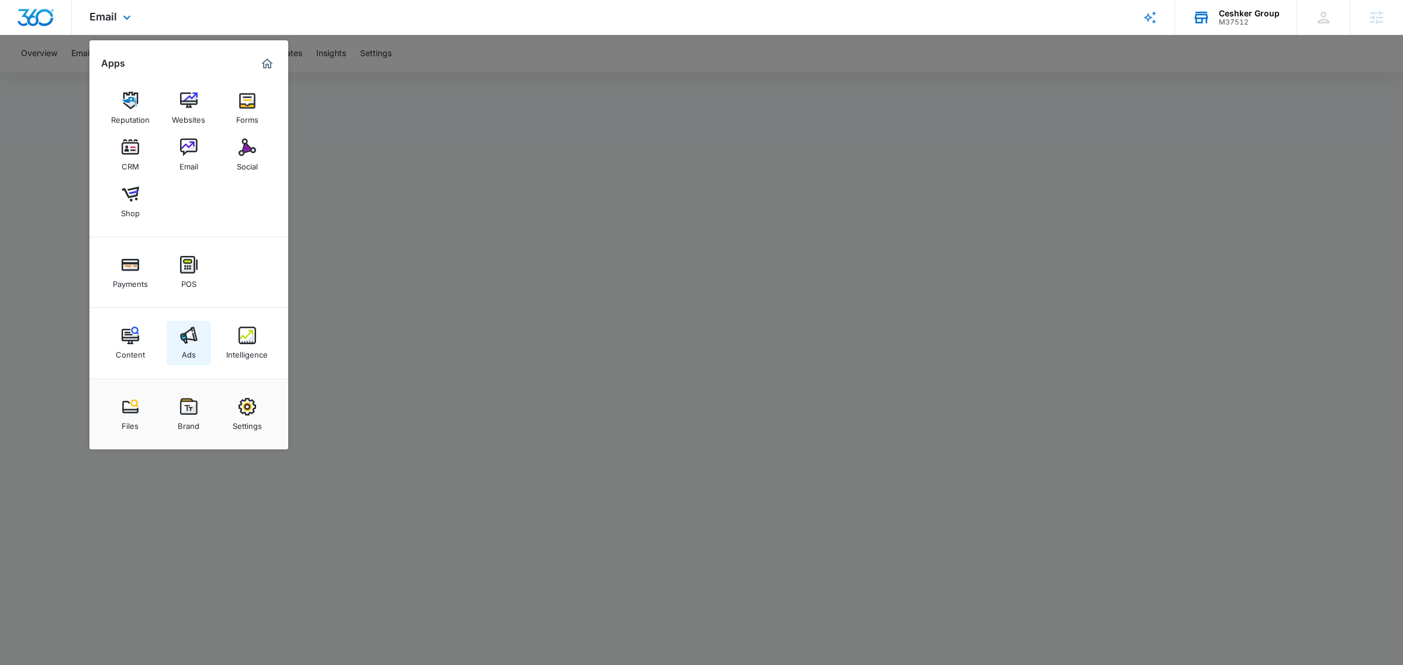
click at [187, 333] on img at bounding box center [189, 336] width 18 height 18
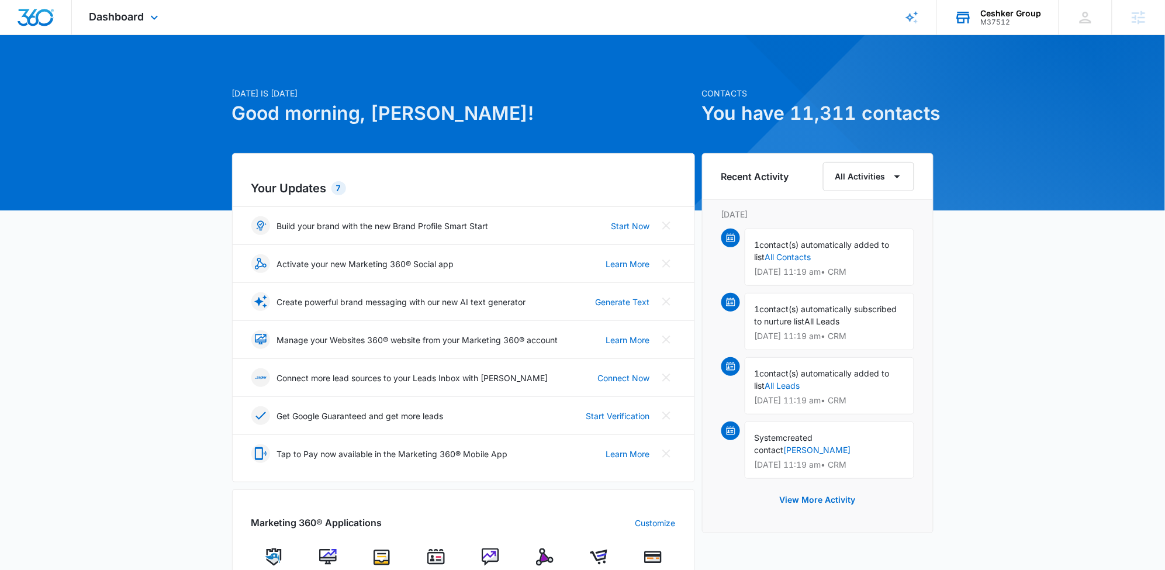
click at [1001, 18] on div "M37512" at bounding box center [1011, 22] width 61 height 8
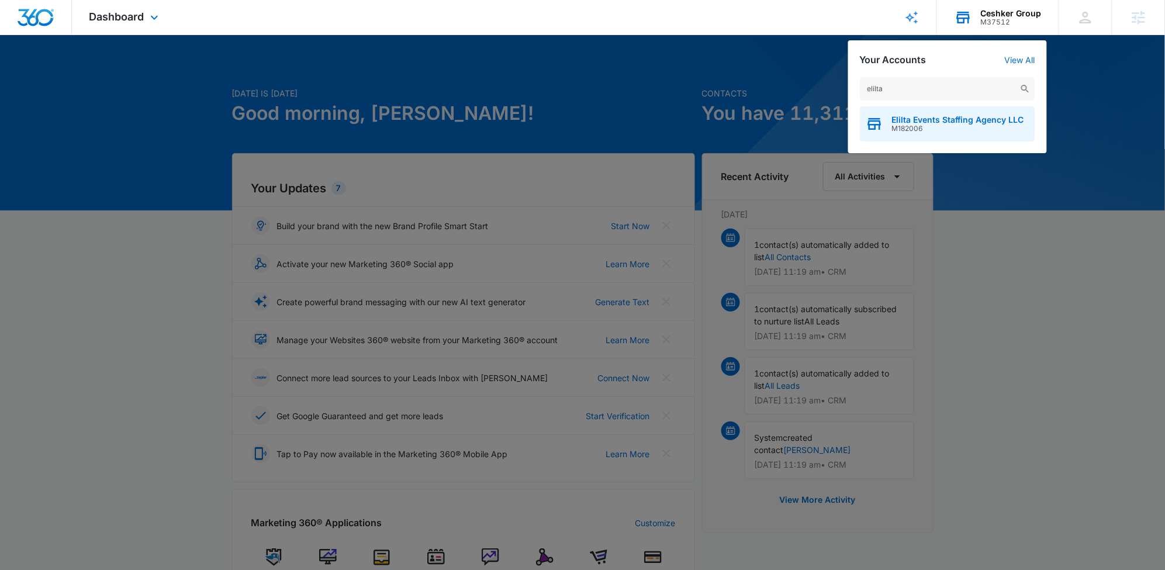
type input "elilta"
click at [929, 126] on span "M182006" at bounding box center [958, 129] width 132 height 8
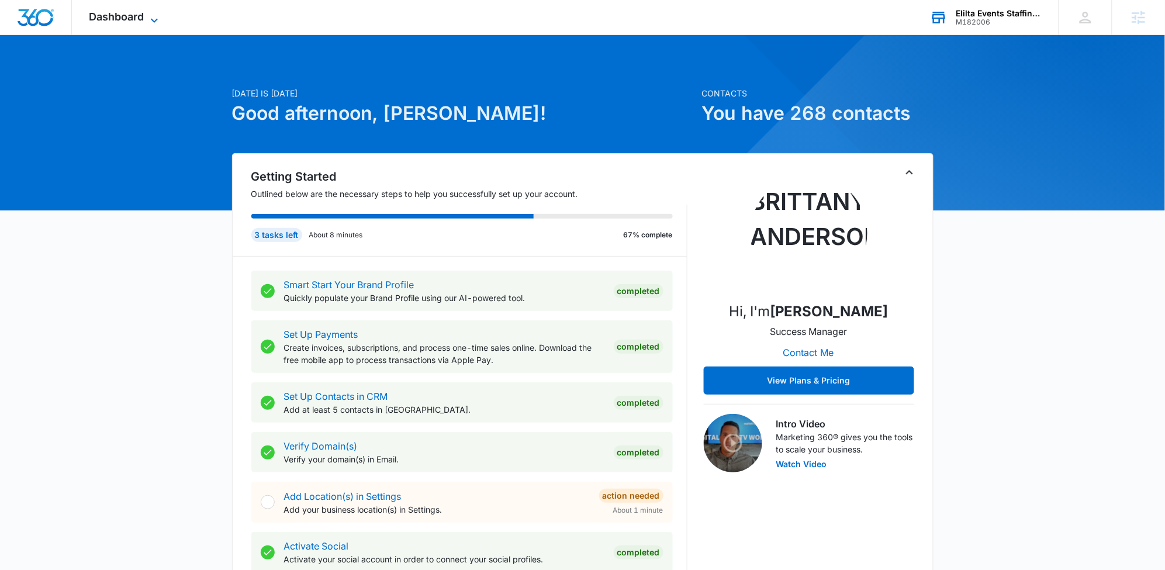
click at [122, 13] on span "Dashboard" at bounding box center [116, 17] width 55 height 12
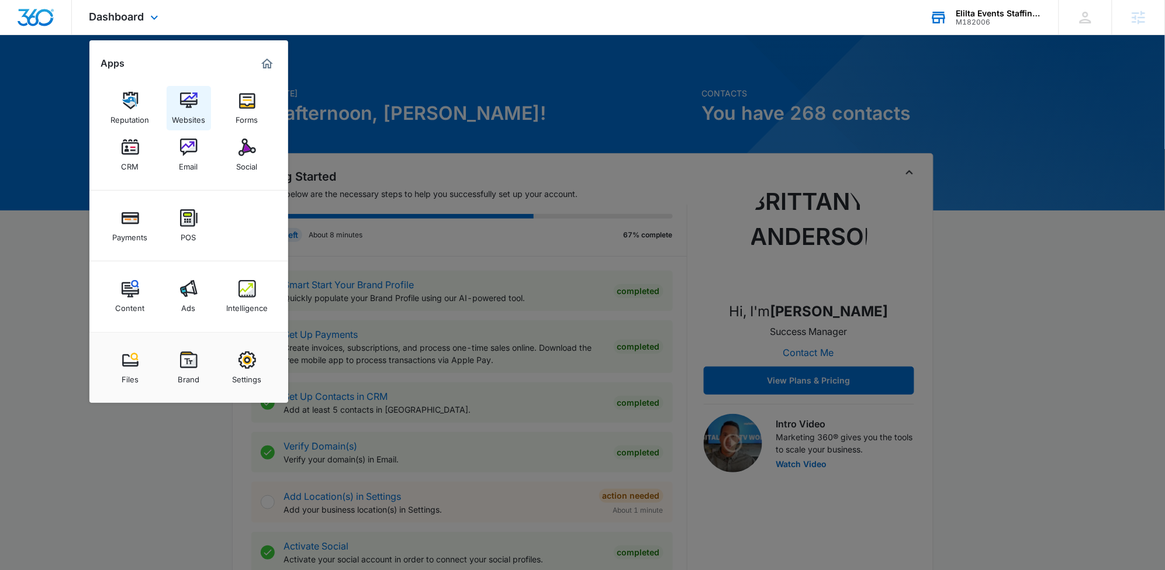
click at [194, 95] on img at bounding box center [189, 101] width 18 height 18
